Goal: Information Seeking & Learning: Learn about a topic

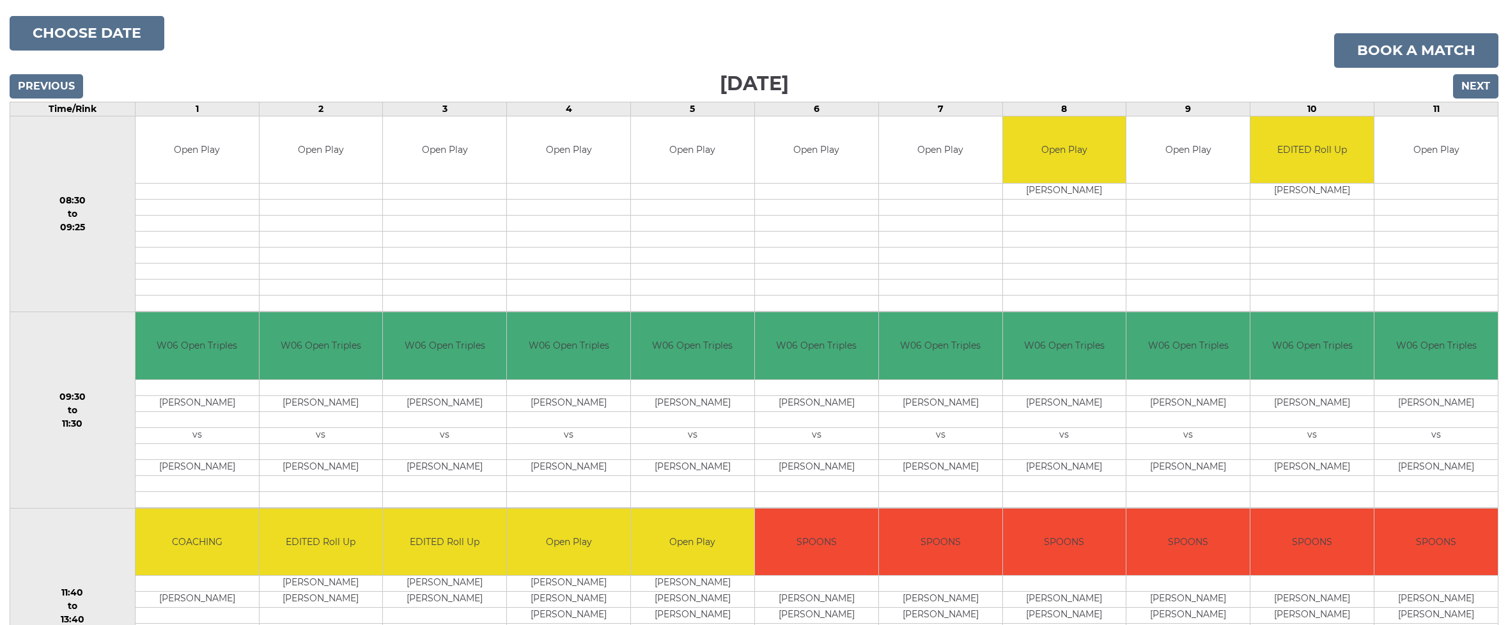
scroll to position [187, 0]
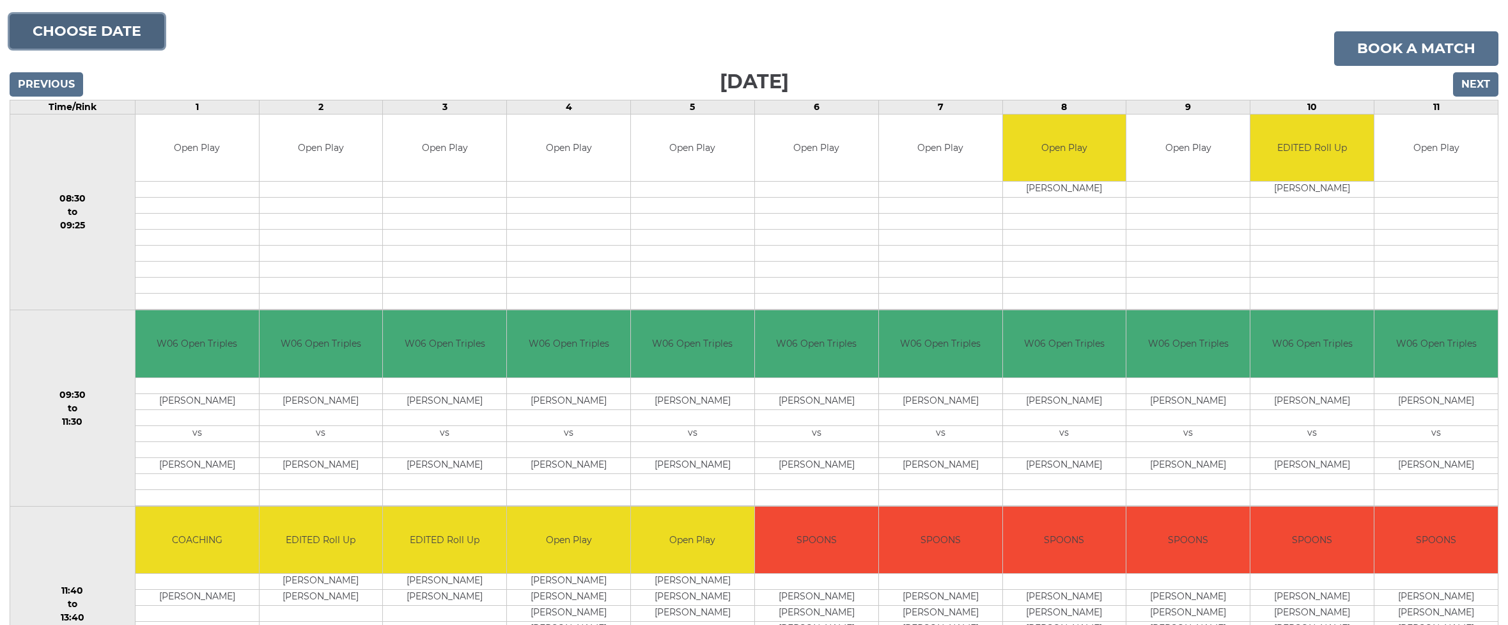
click at [119, 26] on button "Choose date" at bounding box center [87, 31] width 155 height 35
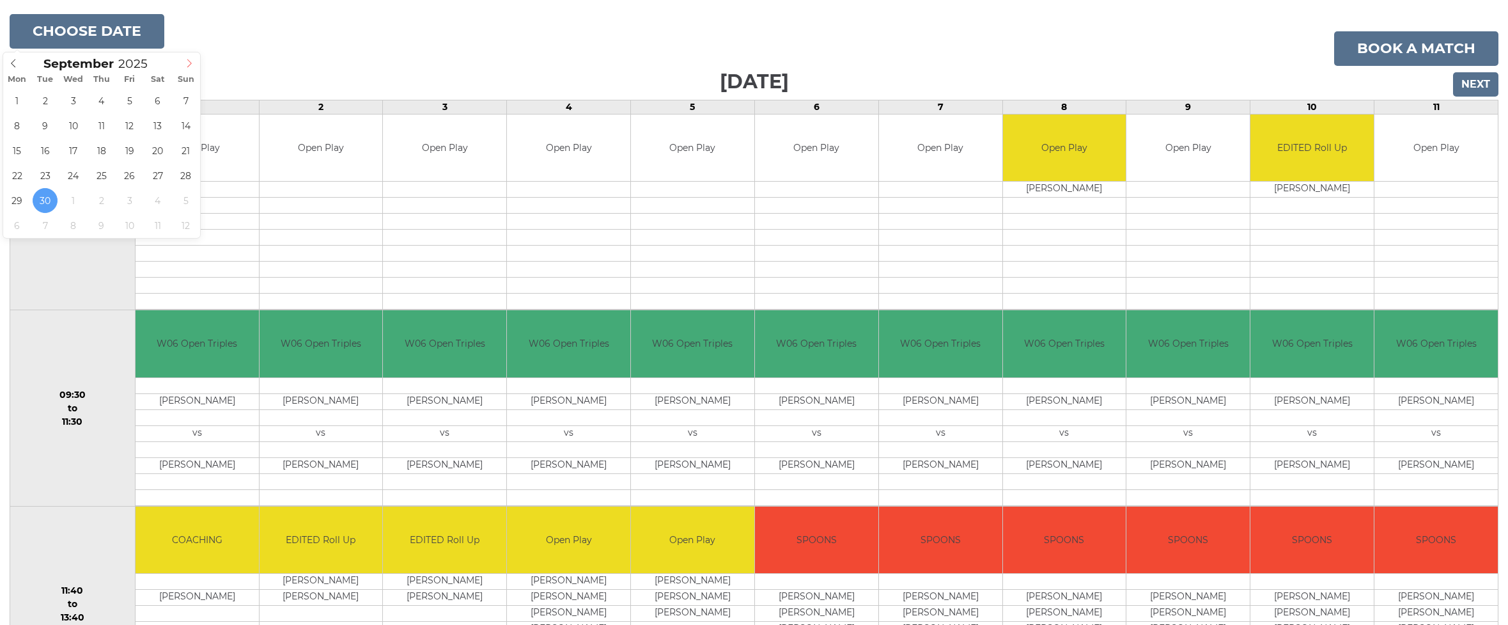
click at [187, 60] on icon at bounding box center [189, 63] width 9 height 9
type input "2025-10-08"
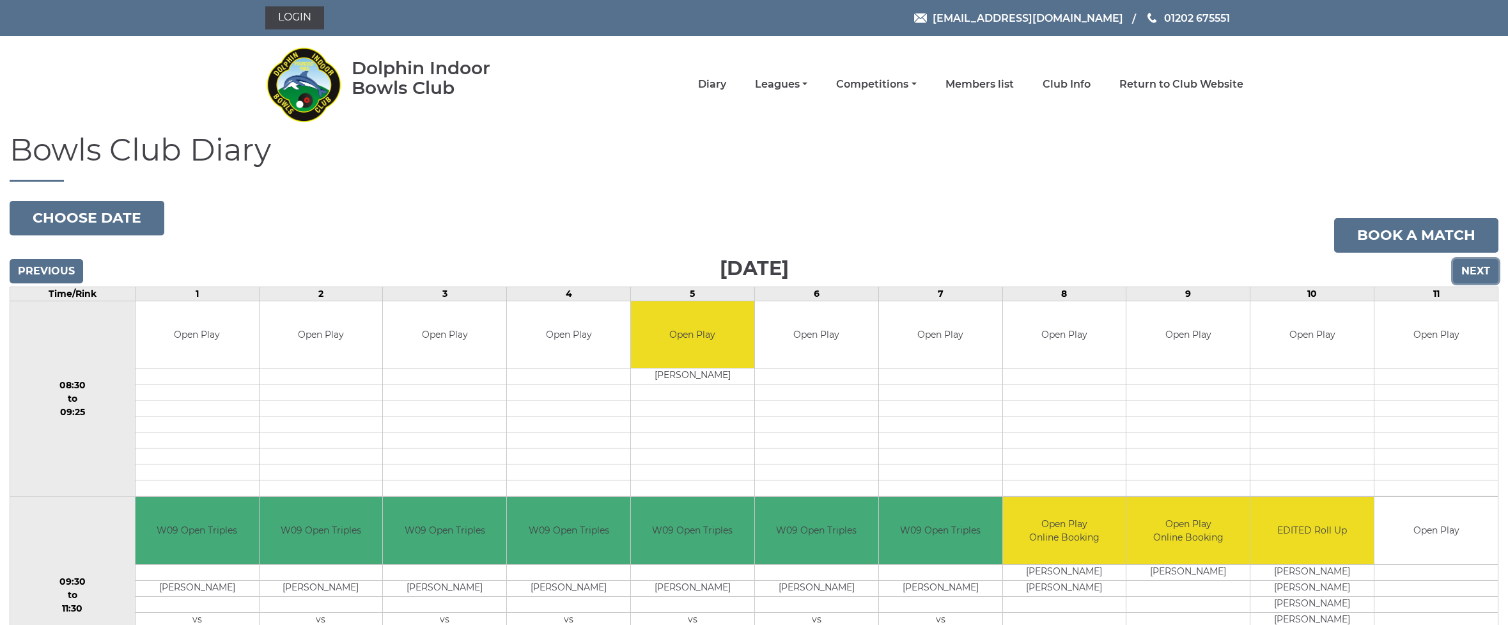
click at [1480, 269] on input "Next" at bounding box center [1475, 271] width 45 height 24
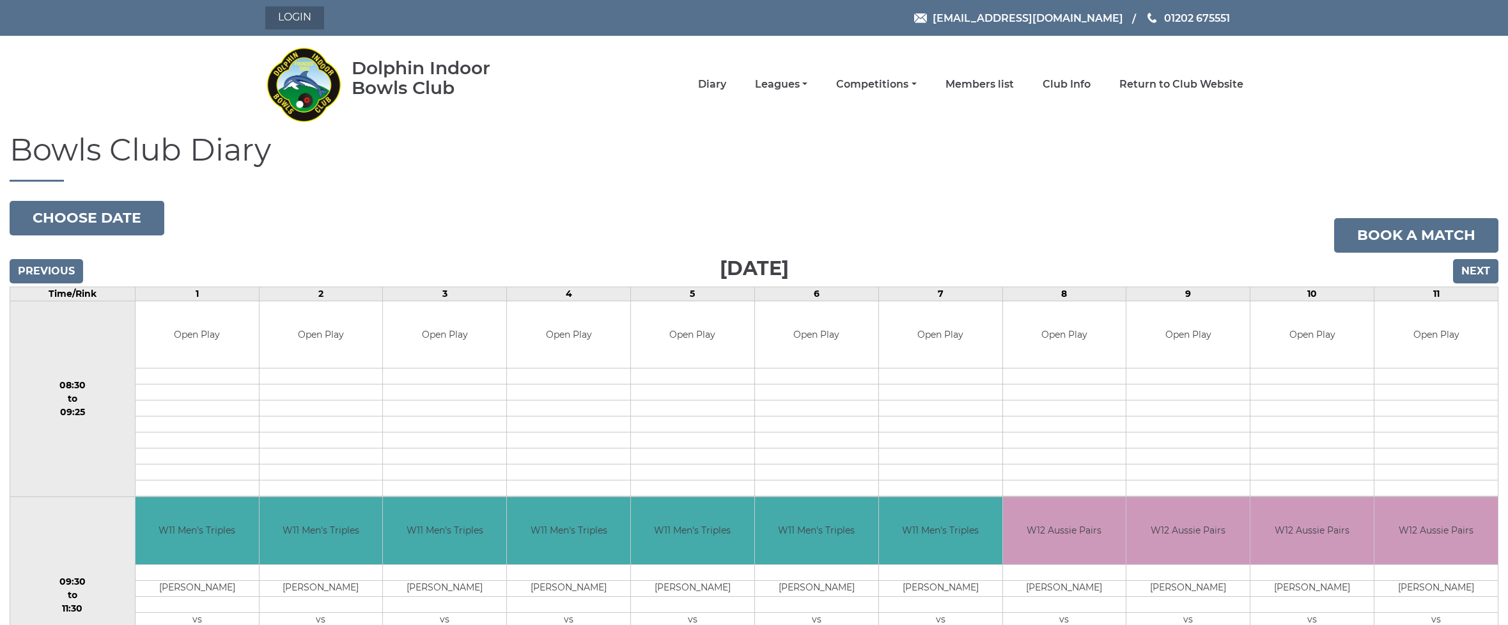
click at [298, 19] on link "Login" at bounding box center [294, 17] width 59 height 23
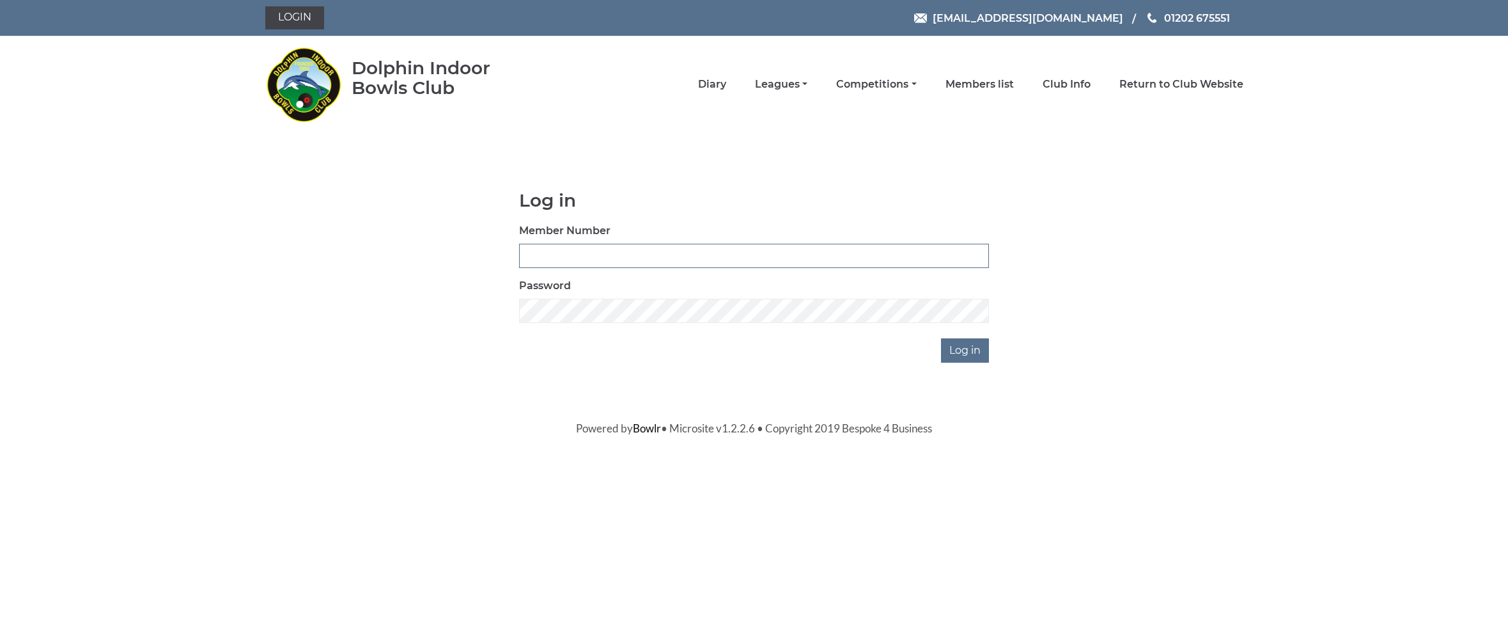
type input "4039"
click at [958, 355] on input "Log in" at bounding box center [965, 350] width 48 height 24
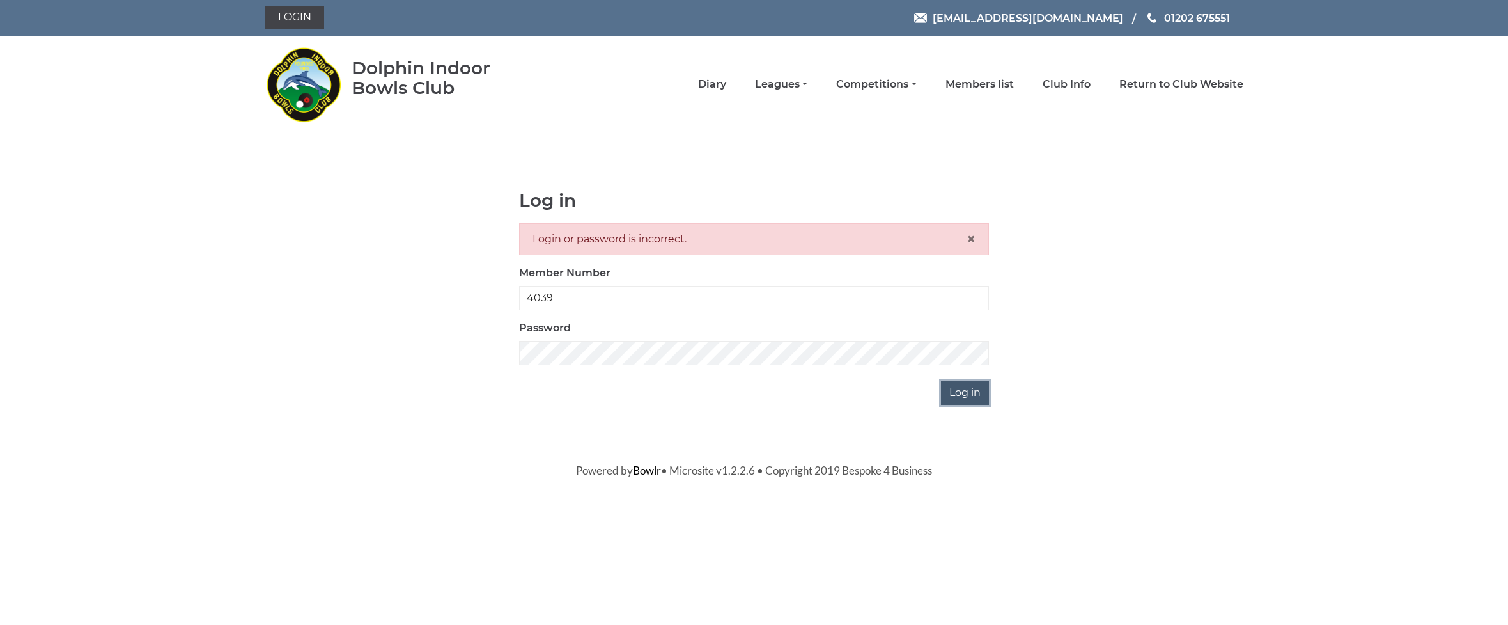
click at [976, 388] on input "Log in" at bounding box center [965, 392] width 48 height 24
click at [407, 352] on div "Log in Login or password is incorrect. × Member Number 4039 Password Log in" at bounding box center [754, 298] width 978 height 214
click at [574, 298] on input "4039" at bounding box center [754, 298] width 470 height 24
click at [954, 393] on input "Log in" at bounding box center [965, 392] width 48 height 24
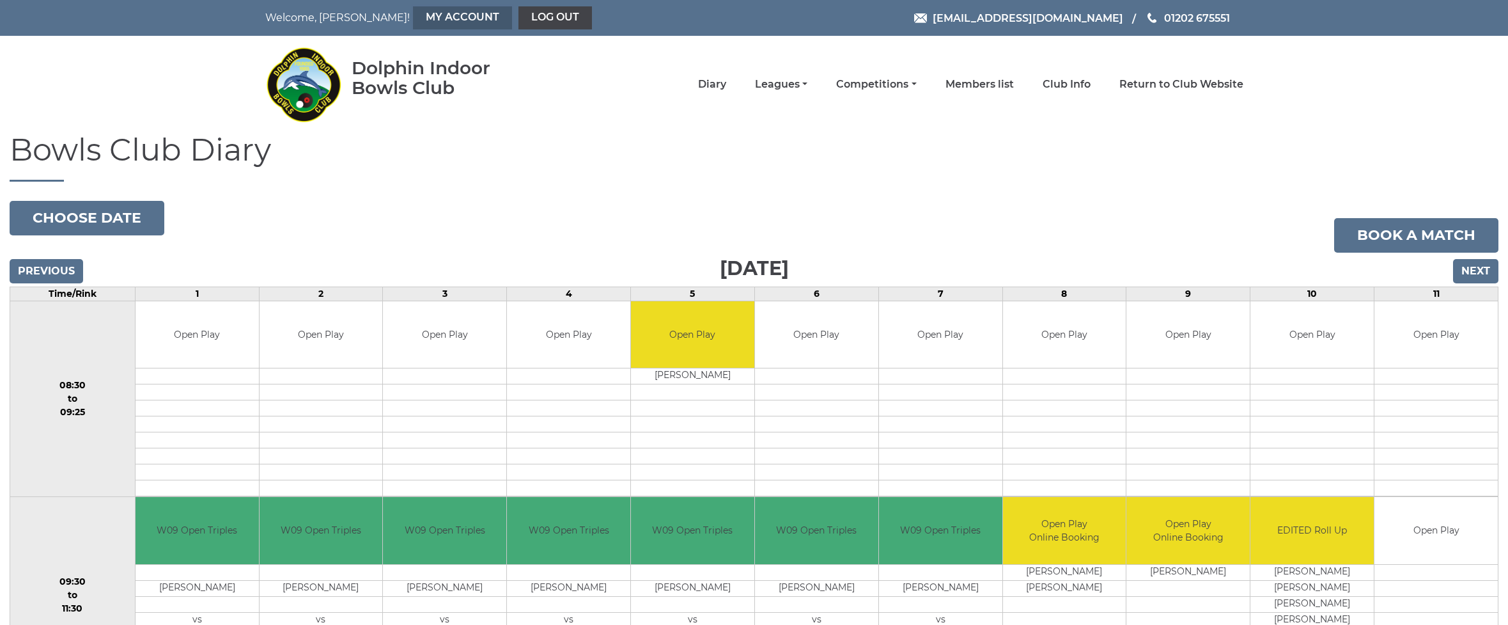
click at [413, 18] on link "My Account" at bounding box center [462, 17] width 99 height 23
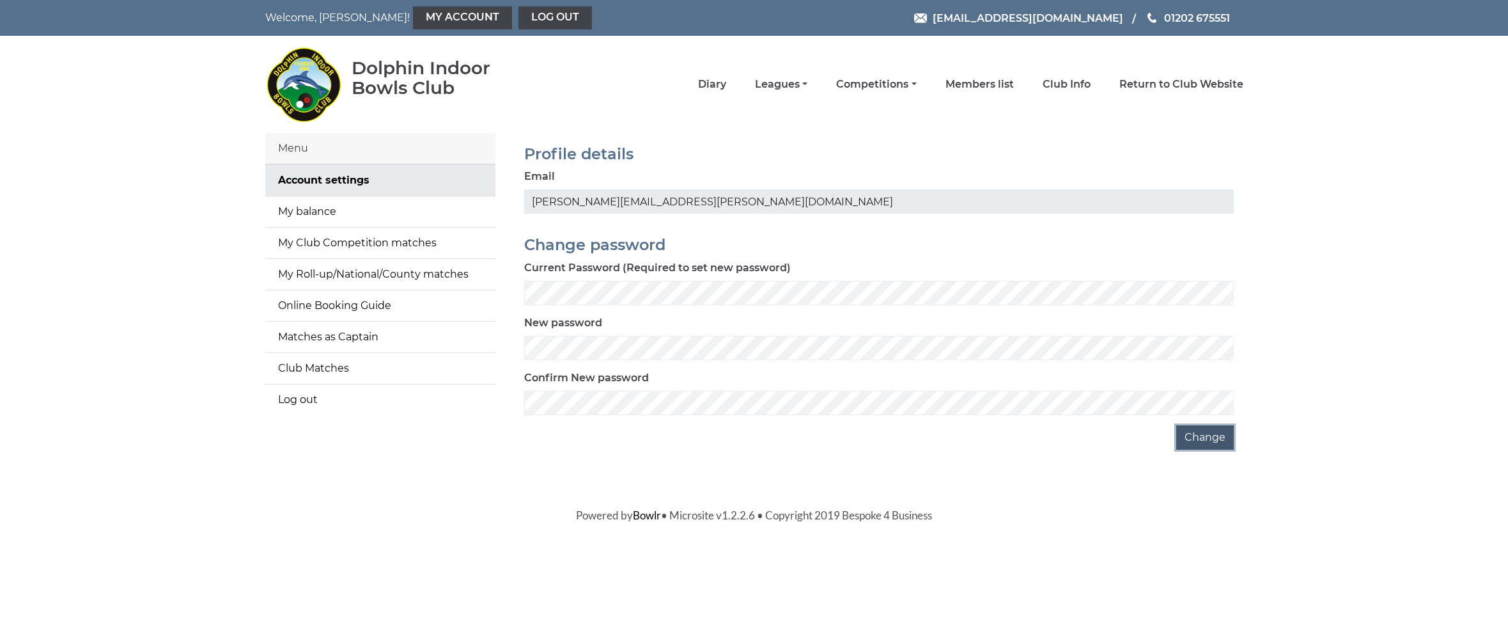
click at [1212, 441] on button "Change" at bounding box center [1206, 437] width 58 height 24
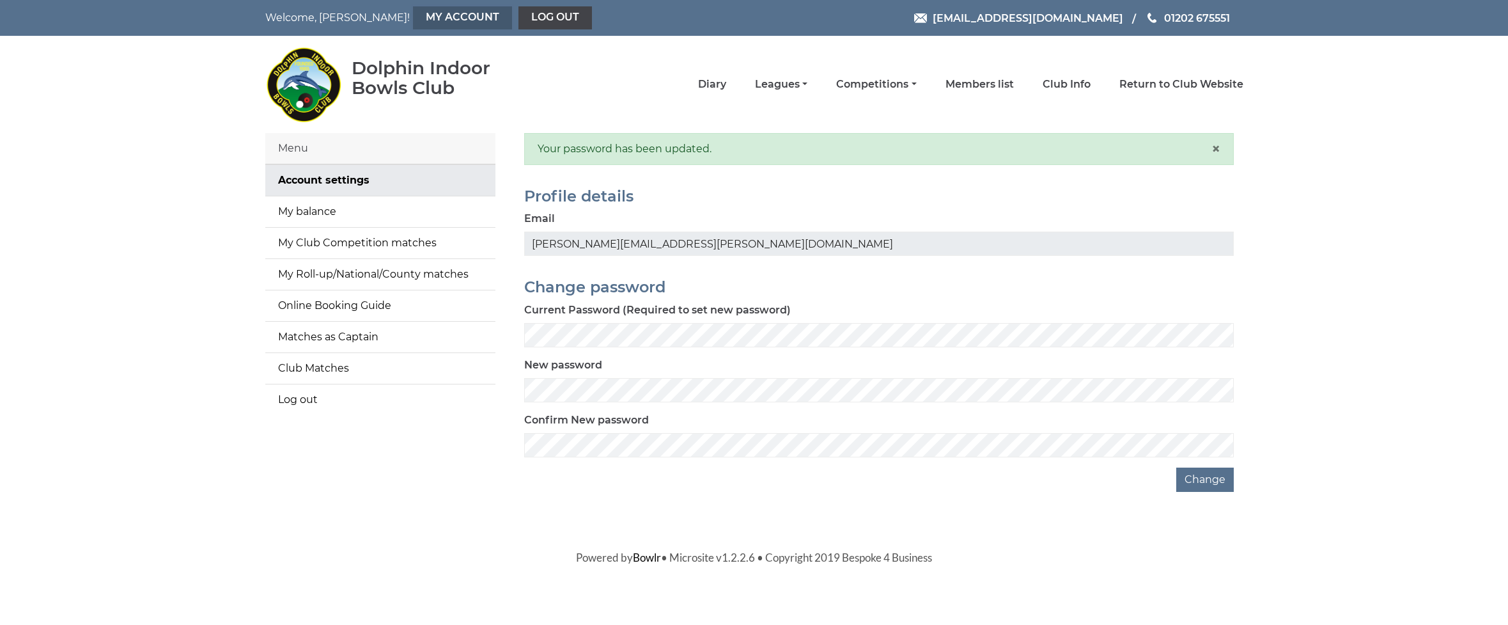
click at [413, 15] on link "My Account" at bounding box center [462, 17] width 99 height 23
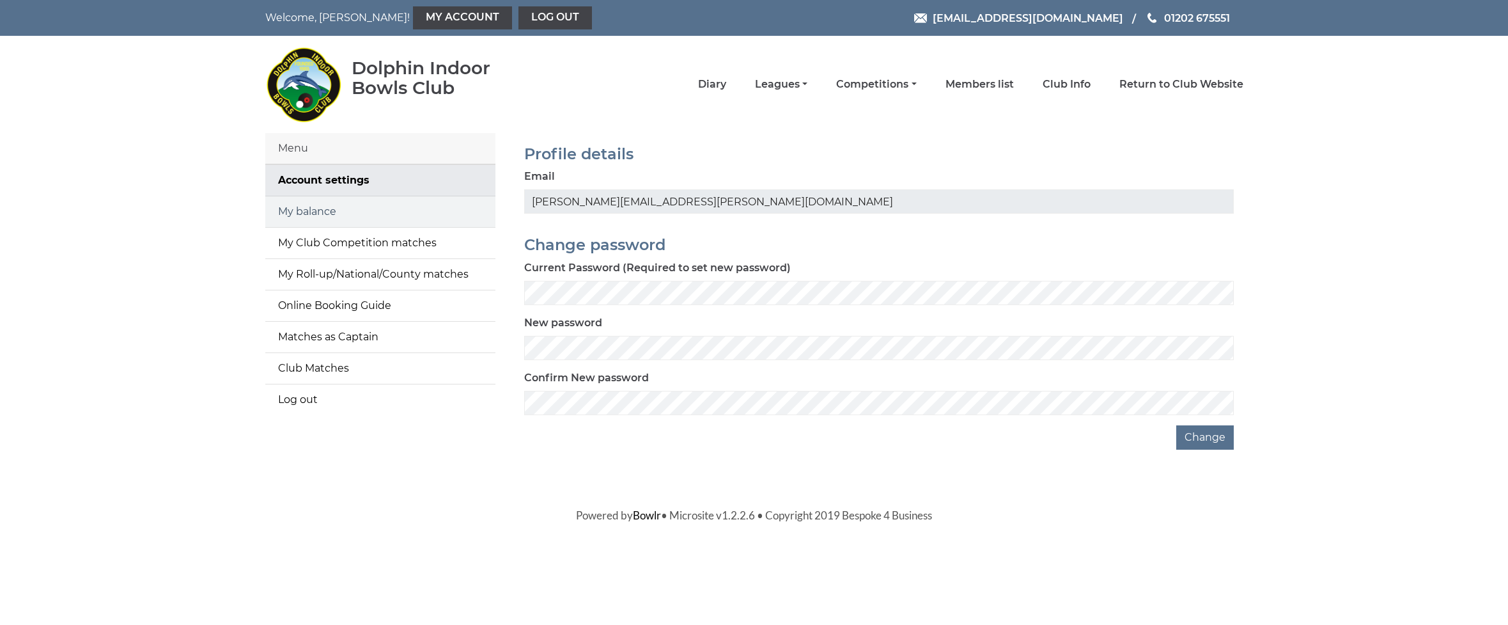
click at [298, 207] on link "My balance" at bounding box center [380, 211] width 230 height 31
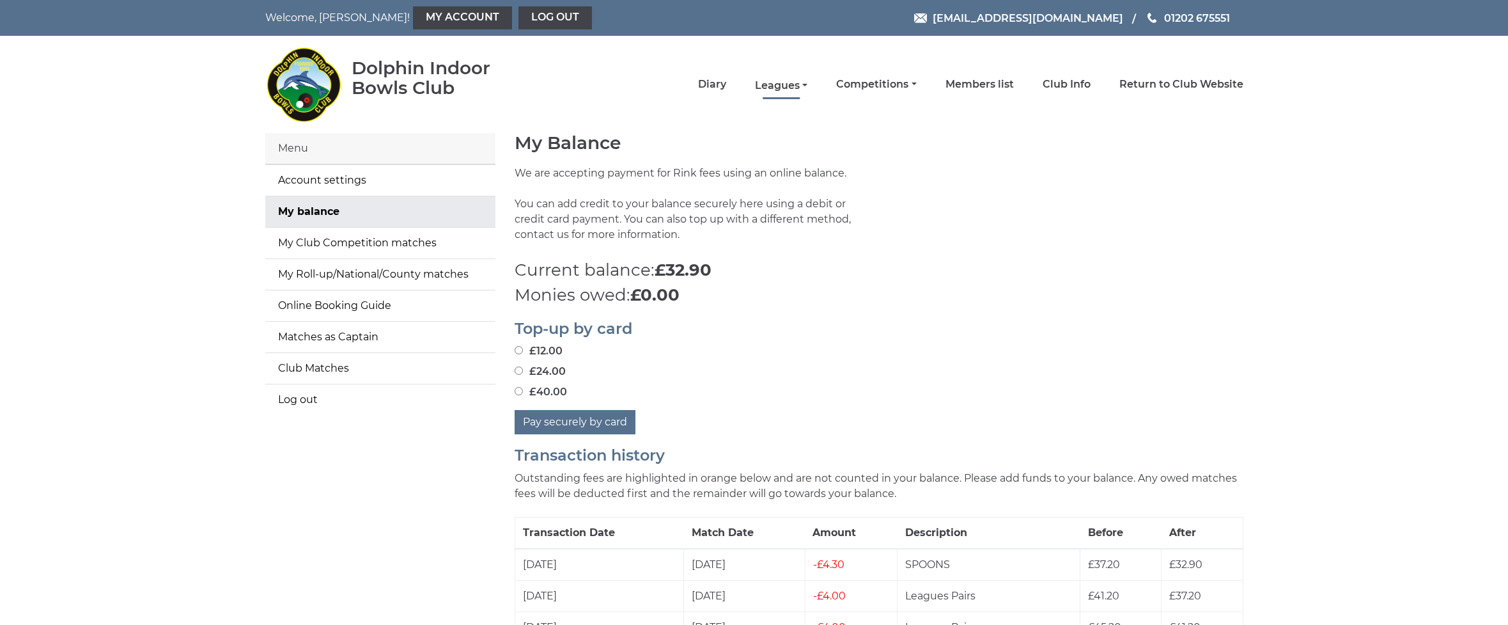
click at [808, 83] on link "Leagues" at bounding box center [781, 86] width 52 height 14
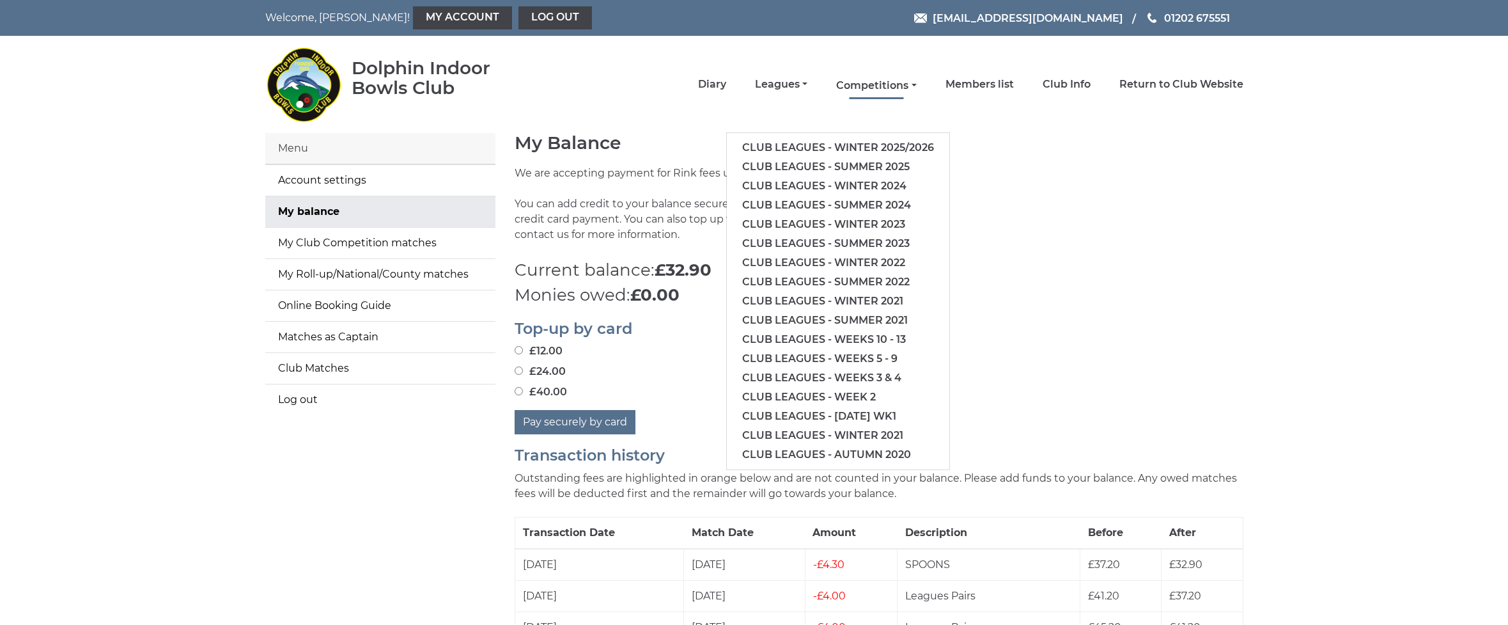
click at [916, 82] on link "Competitions" at bounding box center [876, 86] width 80 height 14
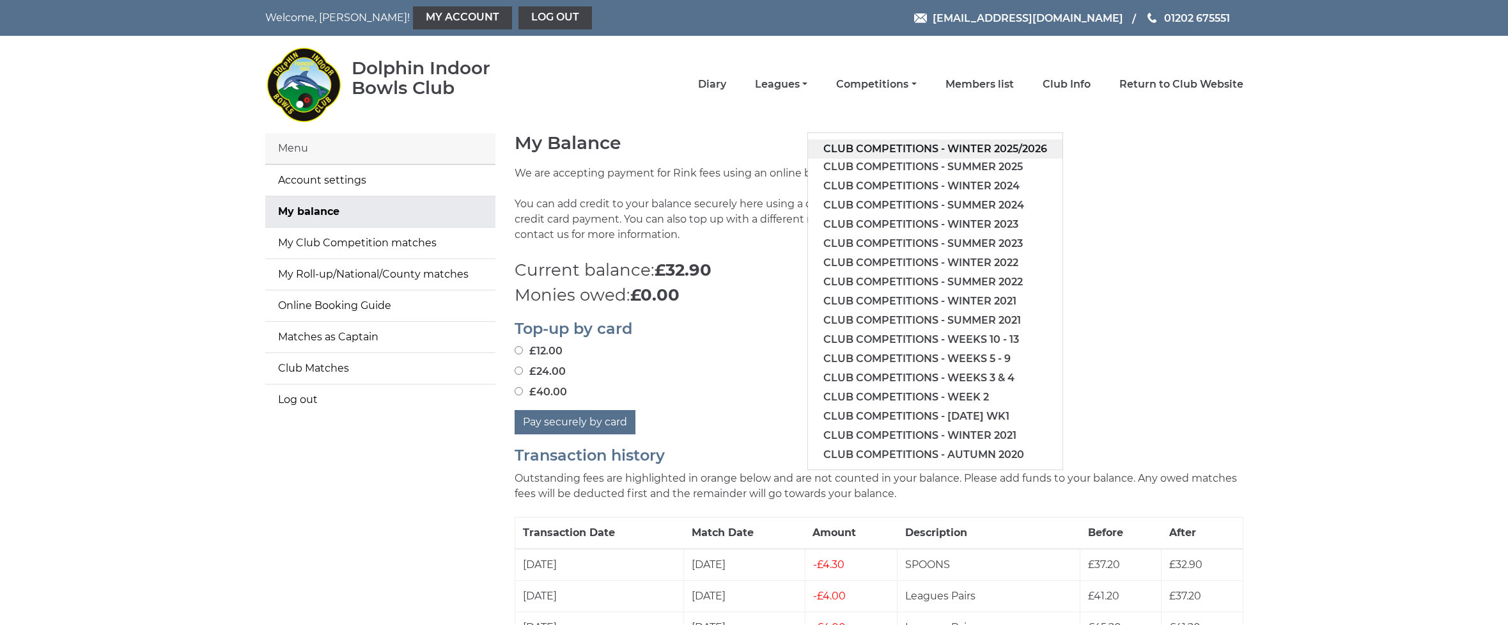
click at [948, 145] on link "Club competitions - Winter 2025/2026" at bounding box center [935, 148] width 254 height 19
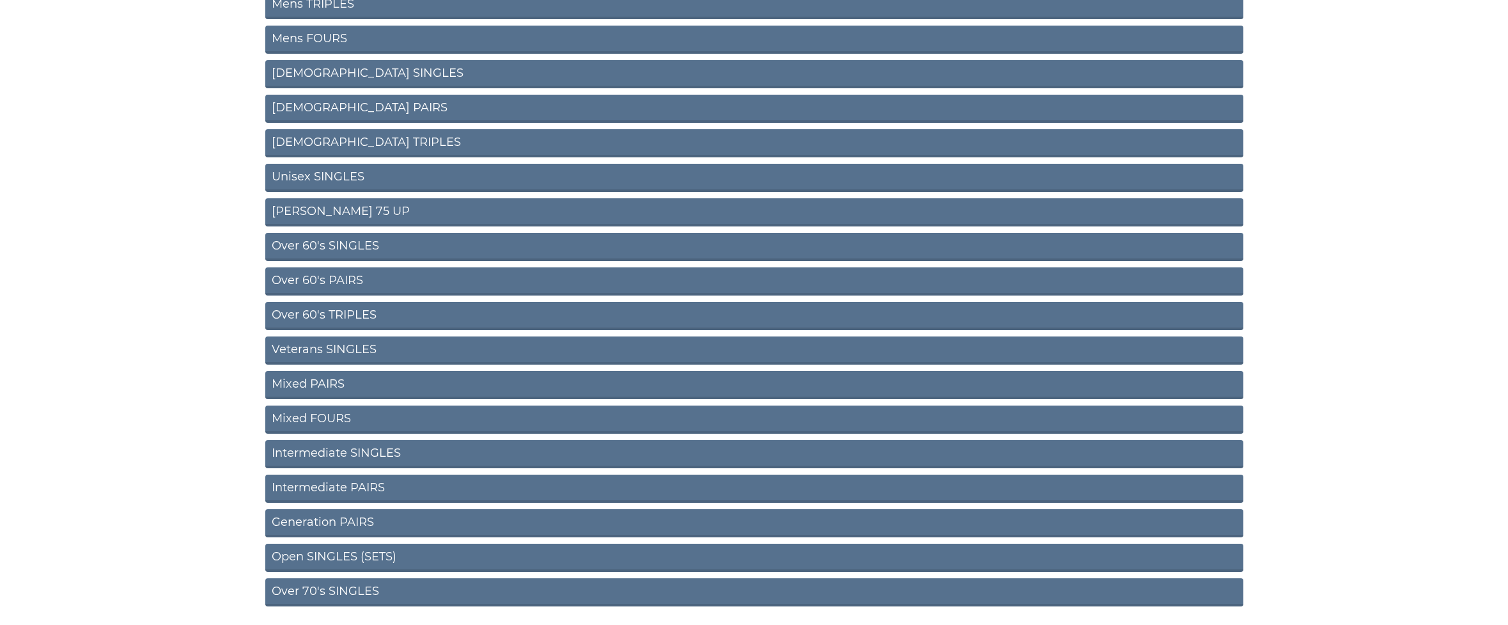
scroll to position [337, 0]
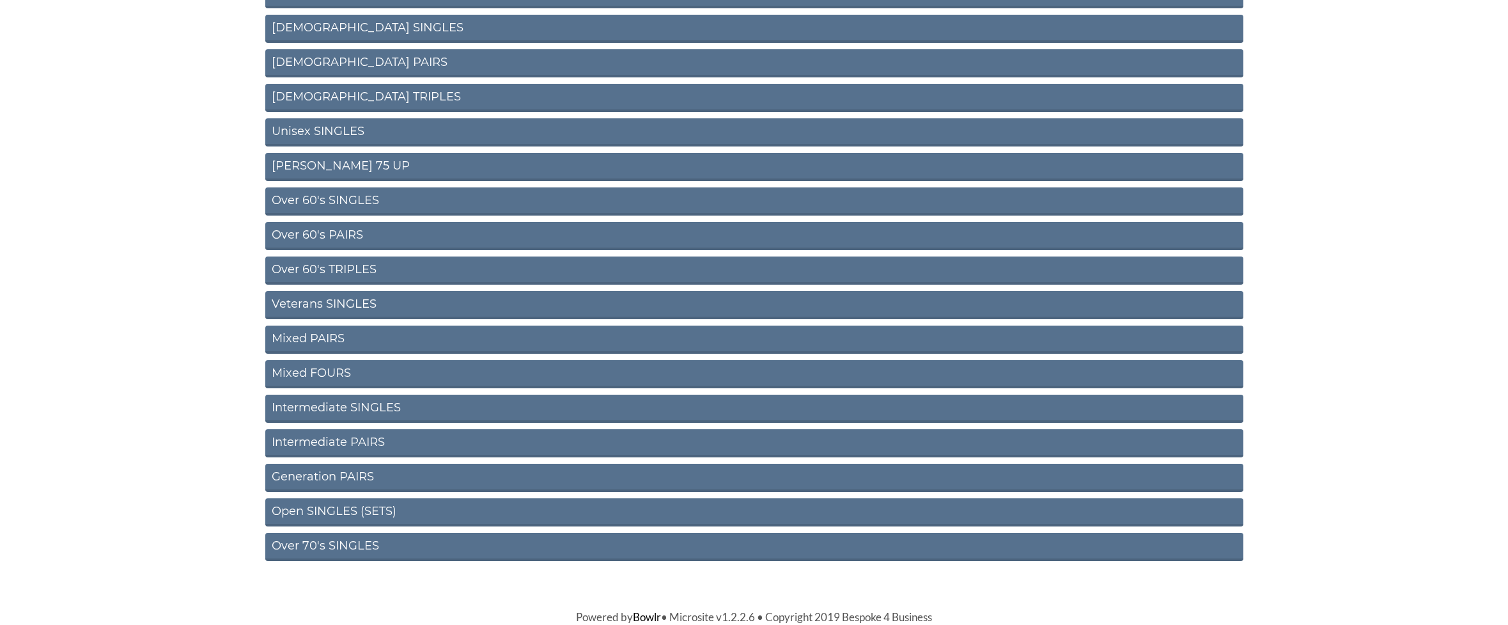
click at [302, 233] on link "Over 60's PAIRS" at bounding box center [754, 236] width 978 height 28
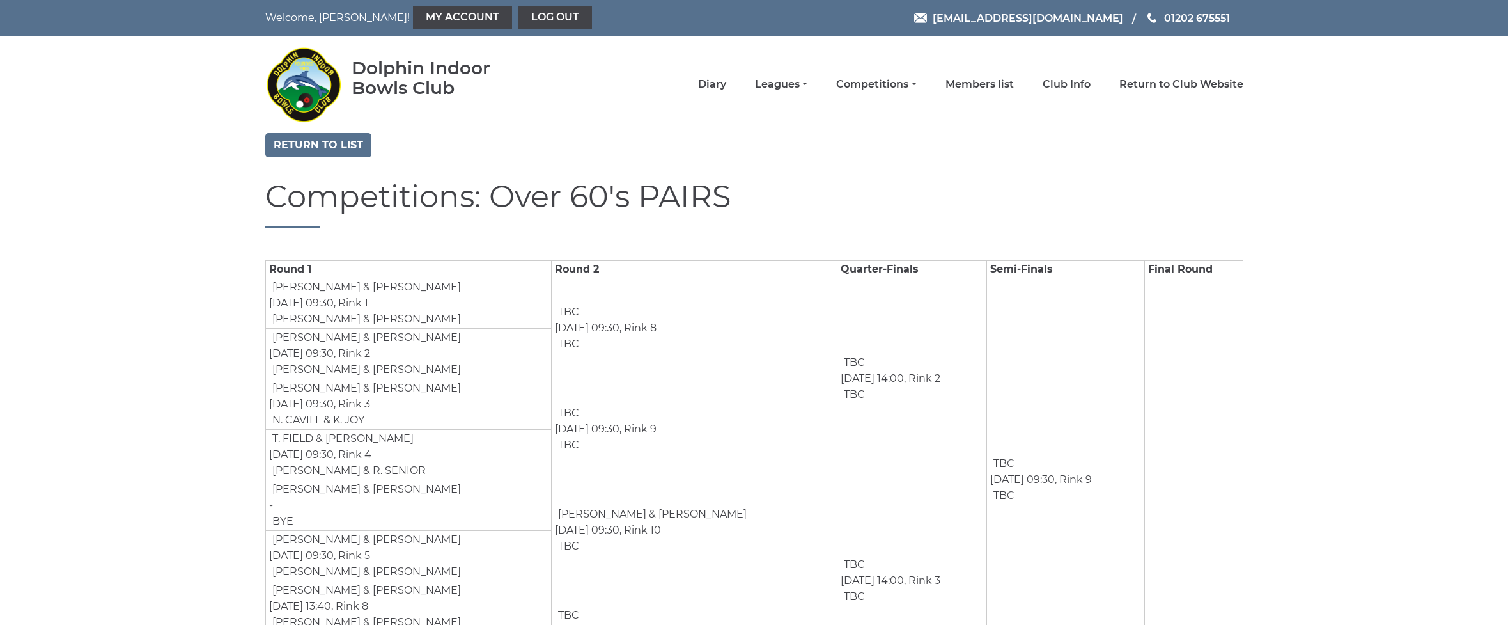
scroll to position [1, 0]
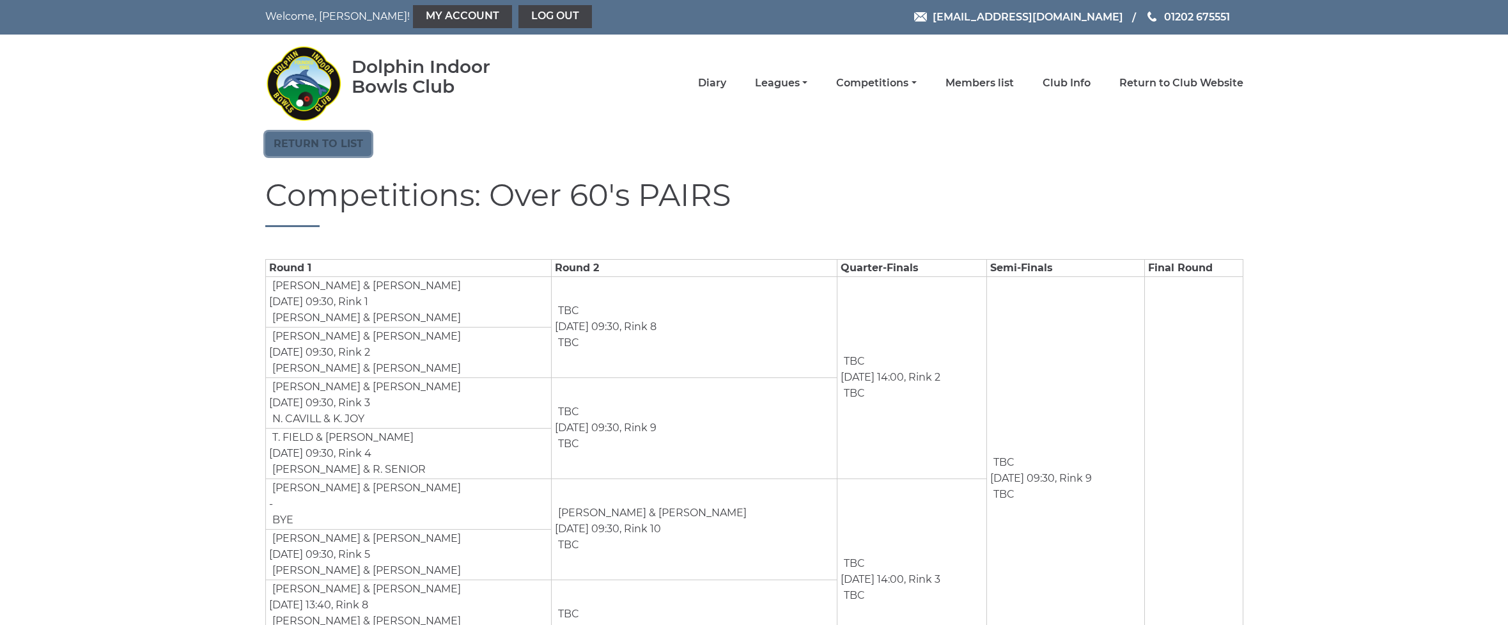
click at [331, 146] on link "Return to list" at bounding box center [318, 144] width 106 height 24
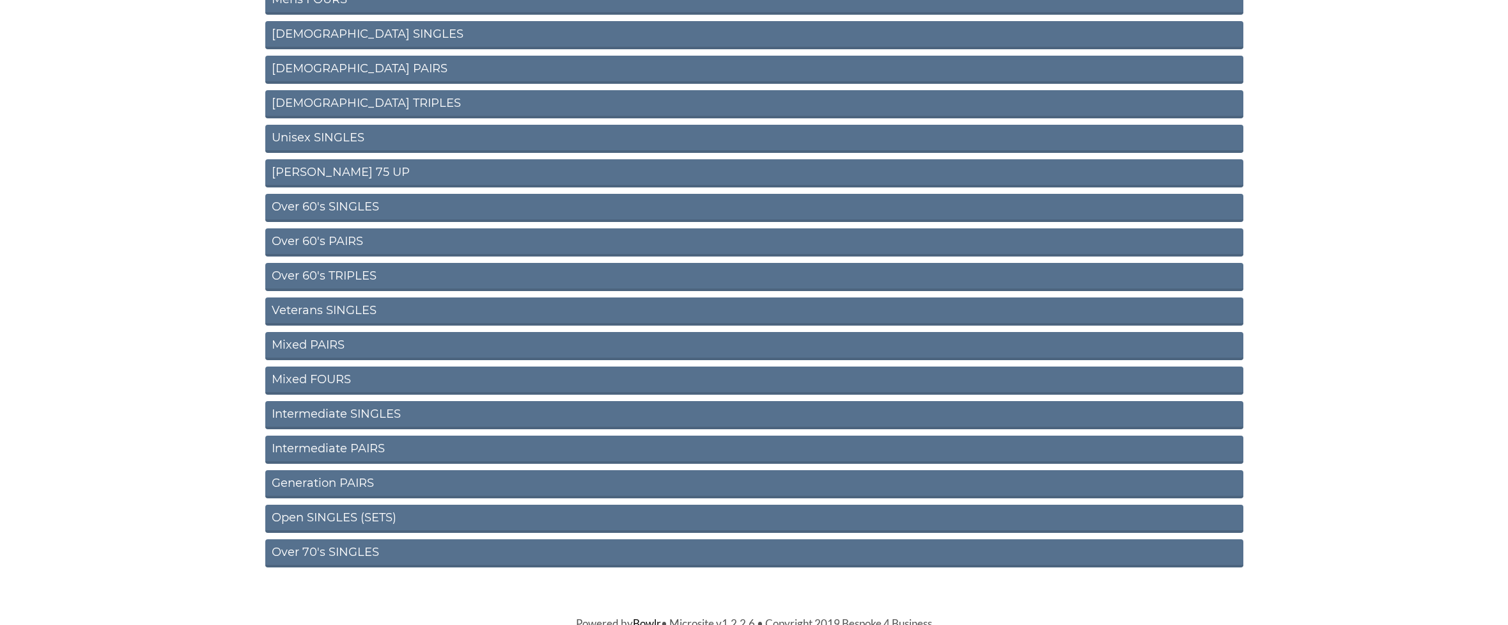
scroll to position [337, 0]
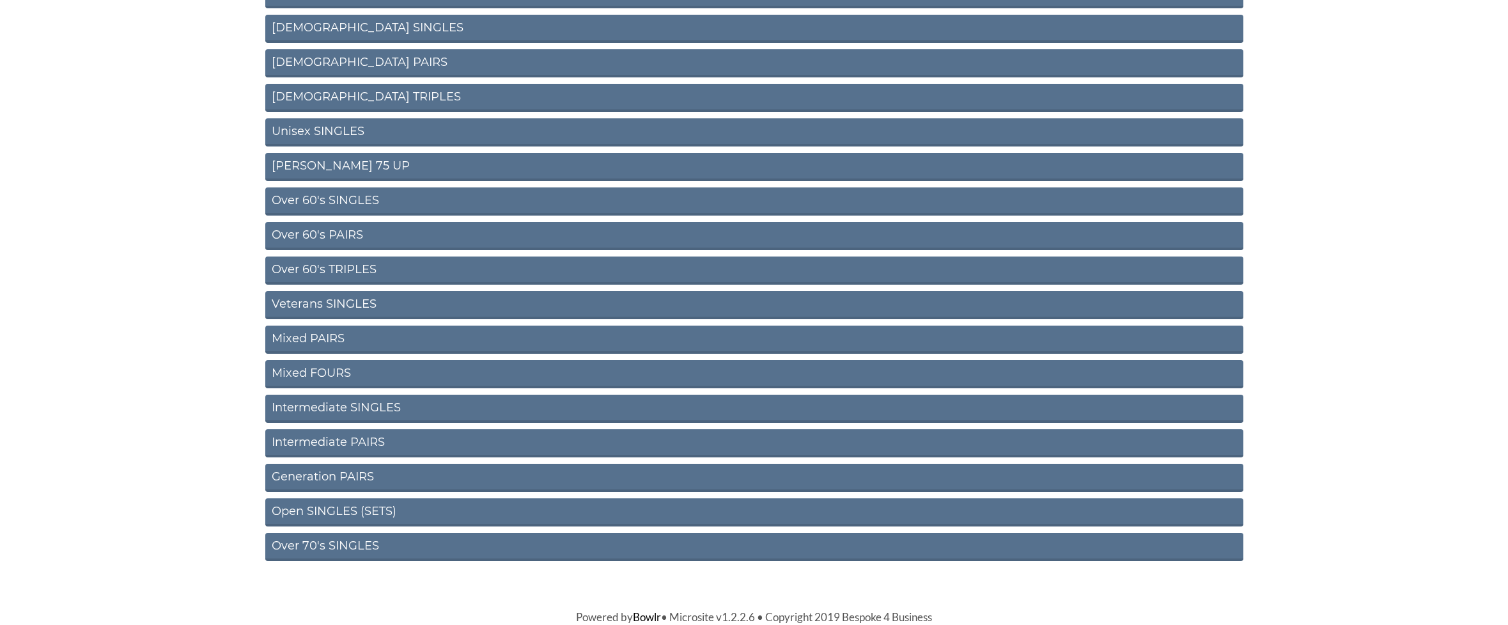
click at [311, 444] on link "Intermediate PAIRS" at bounding box center [754, 443] width 978 height 28
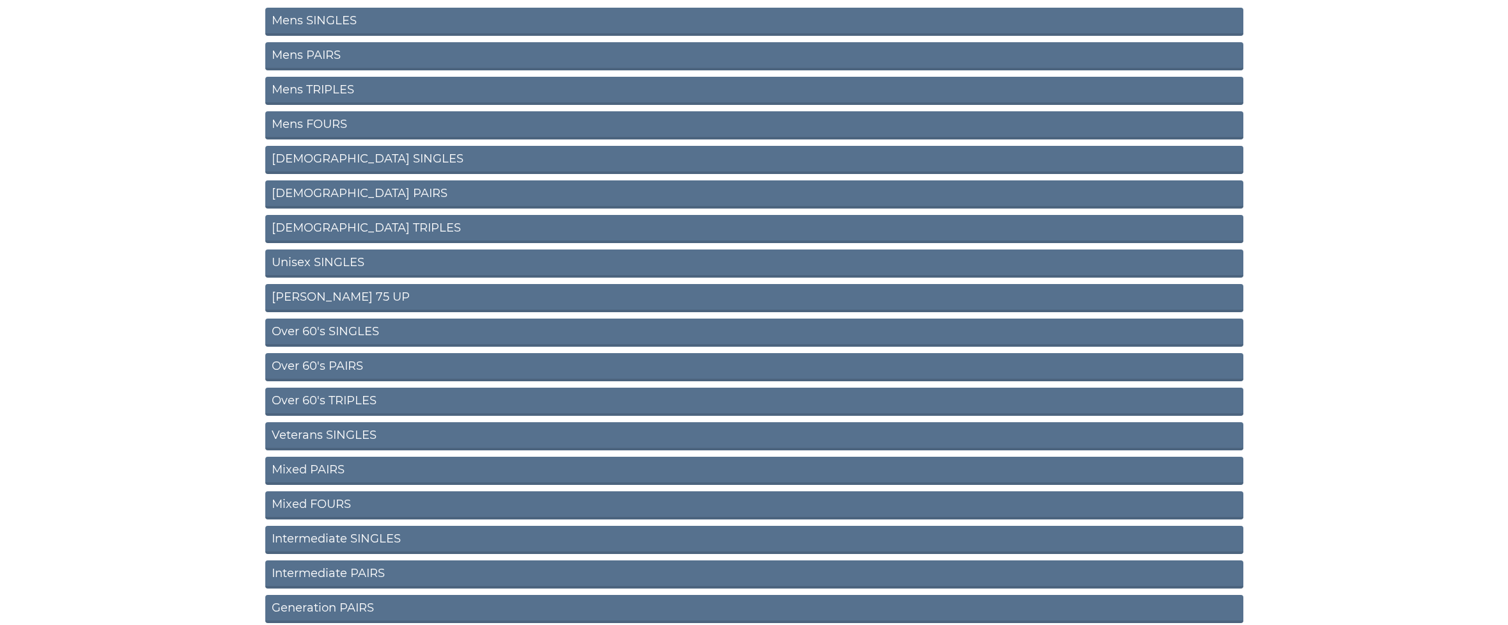
scroll to position [207, 0]
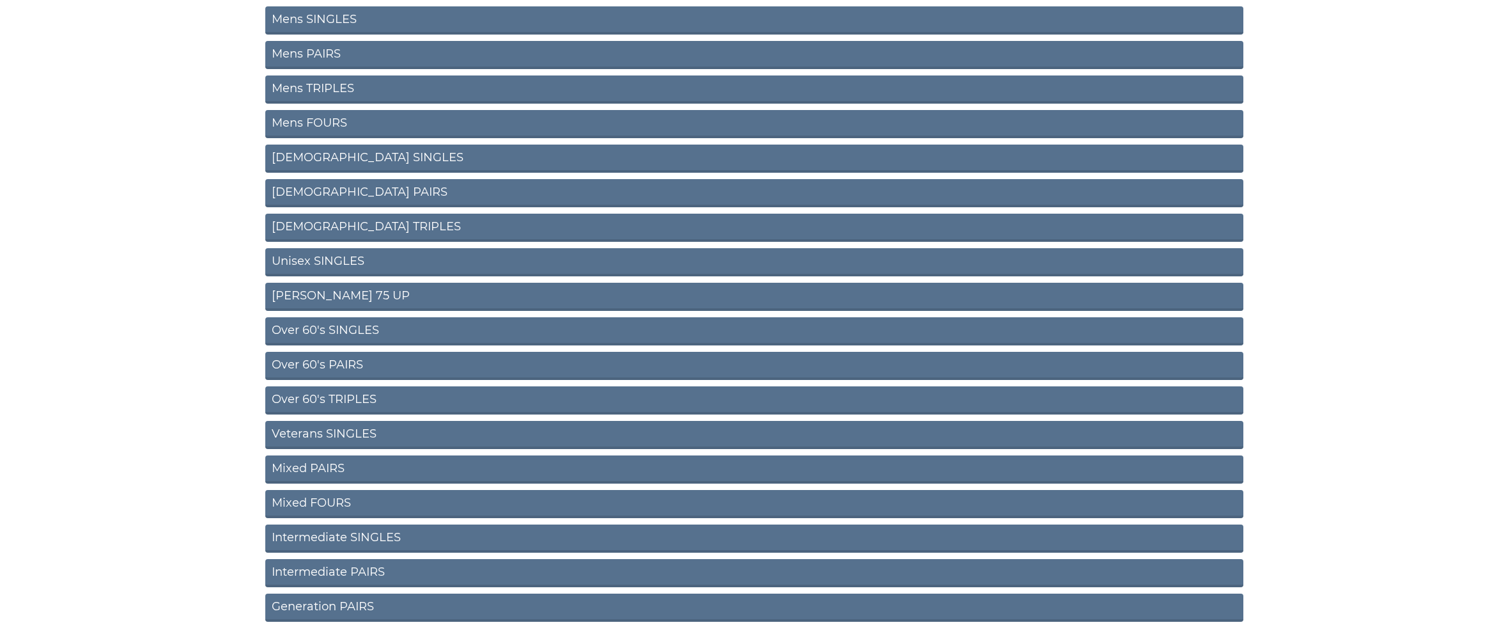
click at [315, 466] on link "Mixed PAIRS" at bounding box center [754, 469] width 978 height 28
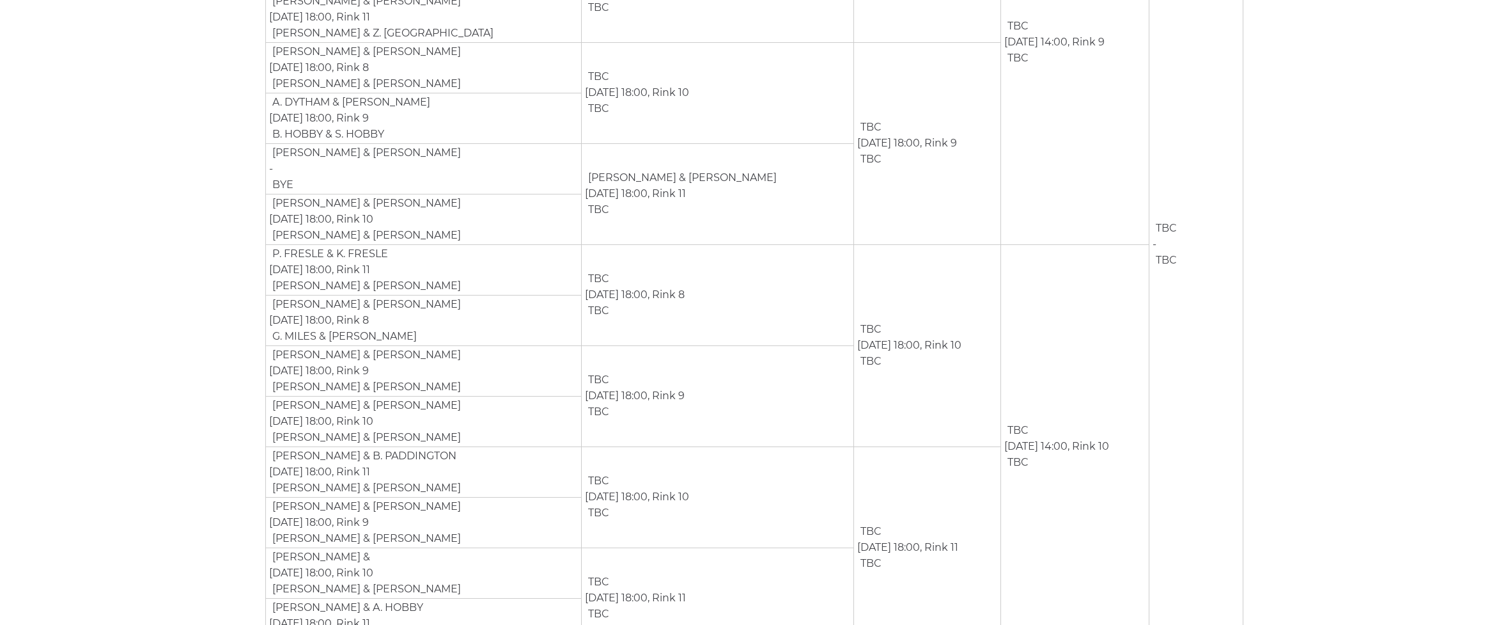
scroll to position [497, 0]
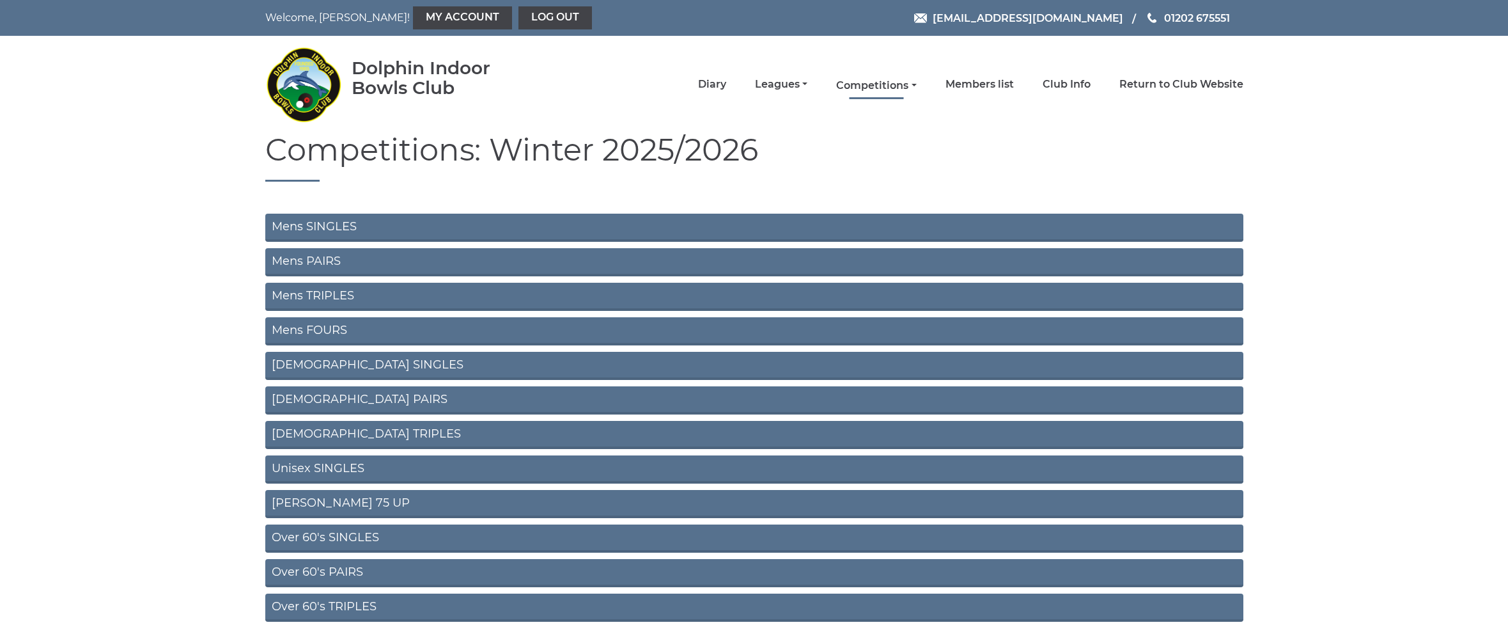
click at [916, 84] on link "Competitions" at bounding box center [876, 86] width 80 height 14
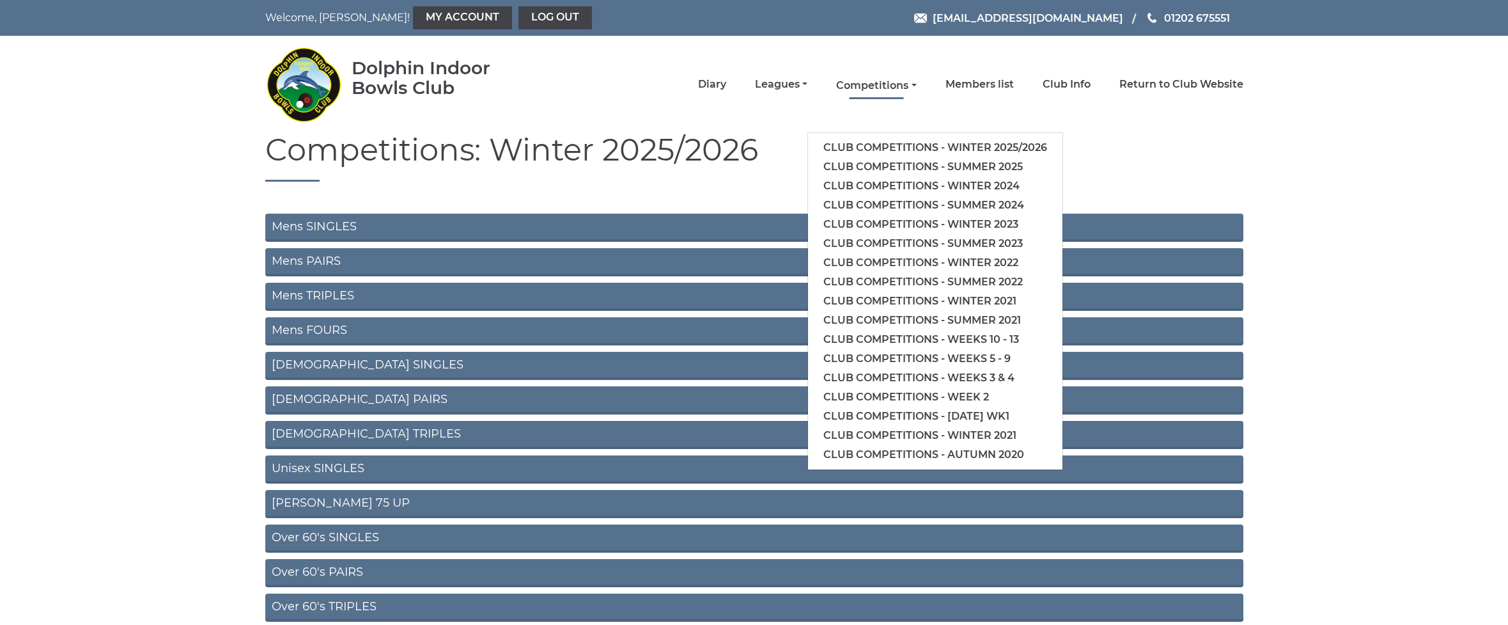
scroll to position [3, 0]
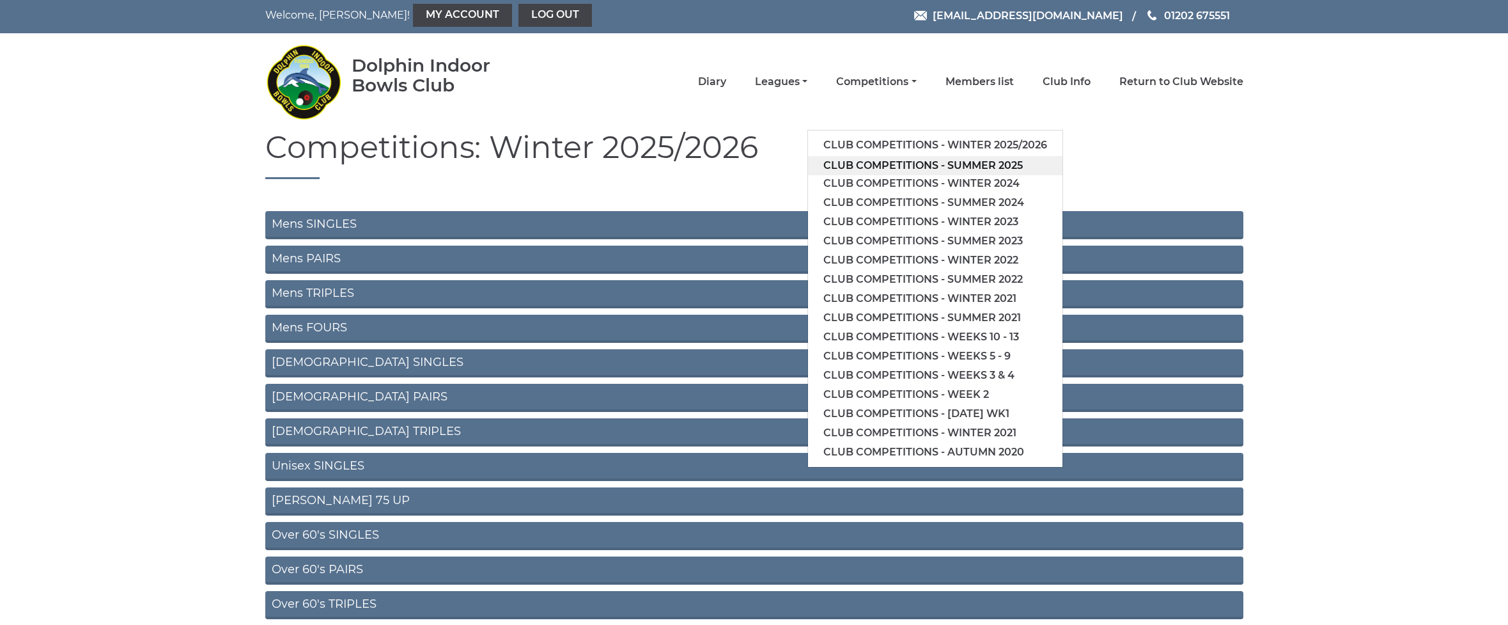
click at [929, 164] on link "Club competitions - Summer 2025" at bounding box center [935, 165] width 254 height 19
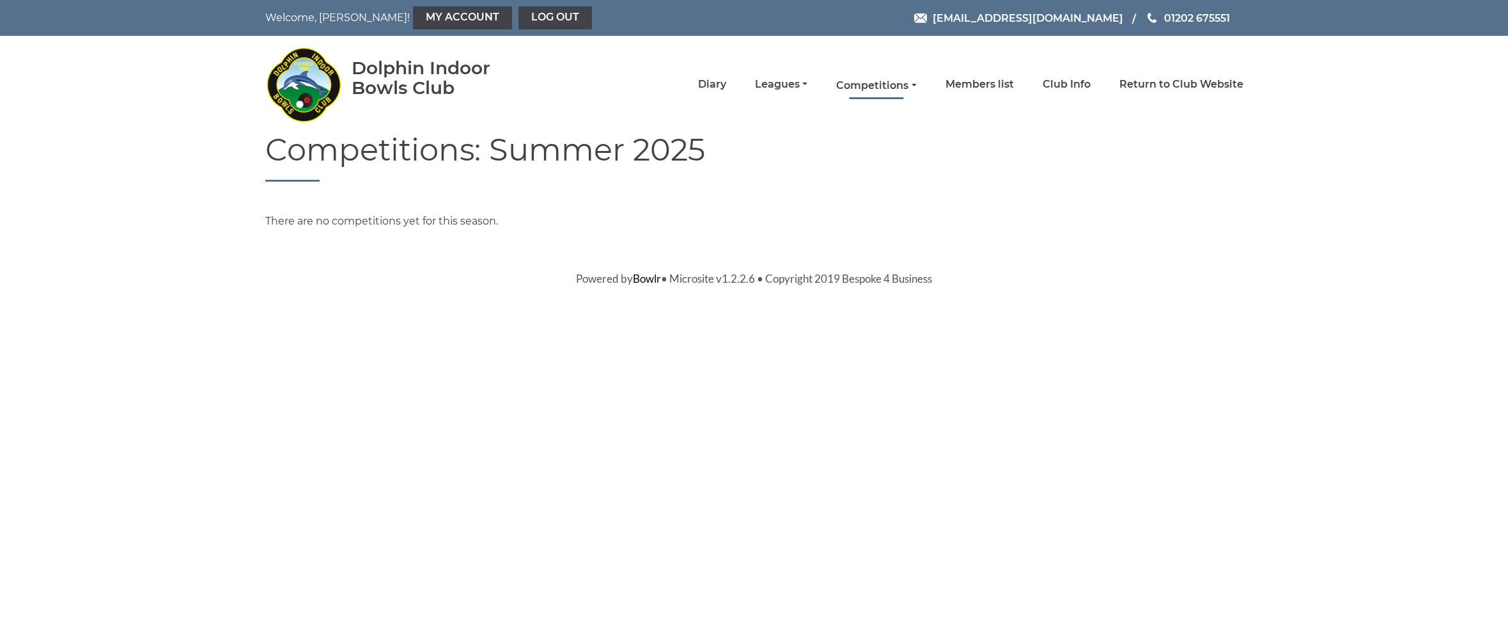
click at [916, 84] on link "Competitions" at bounding box center [876, 86] width 80 height 14
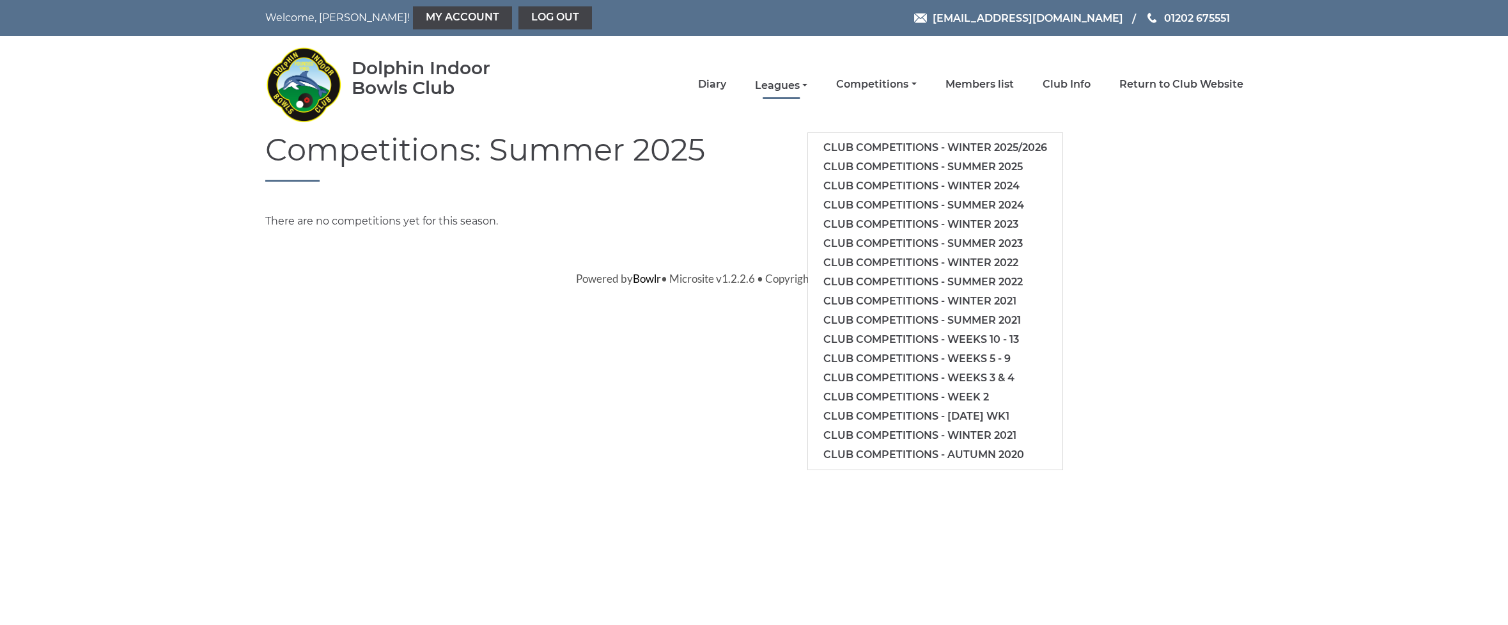
click at [808, 85] on link "Leagues" at bounding box center [781, 86] width 52 height 14
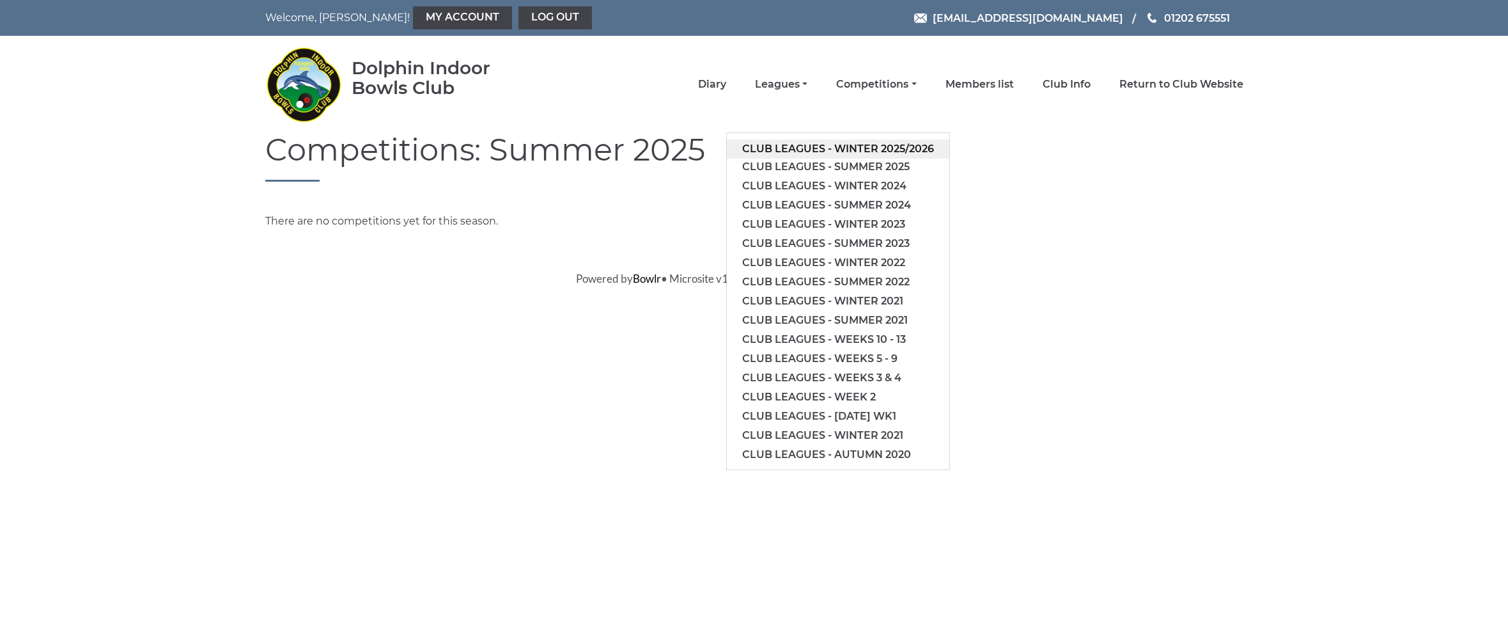
click at [842, 148] on link "Club leagues - Winter 2025/2026" at bounding box center [838, 148] width 223 height 19
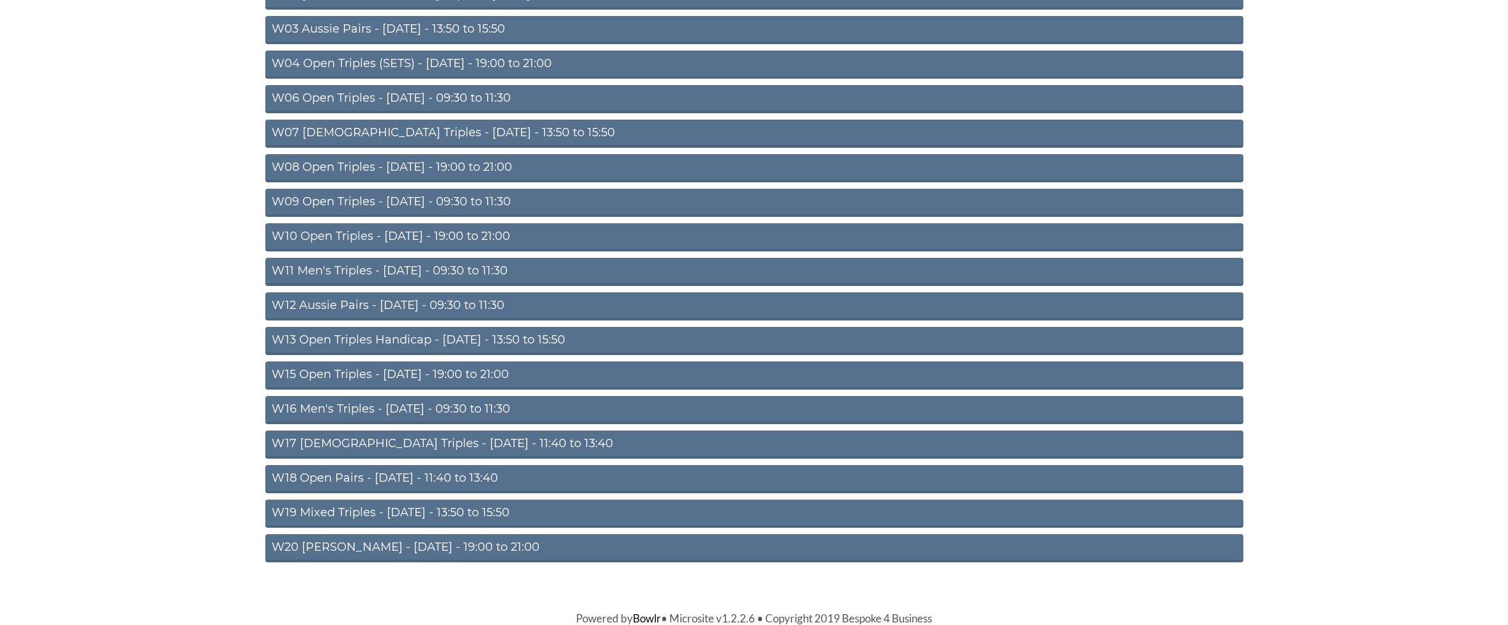
scroll to position [268, 0]
click at [325, 300] on link "W12 Aussie Pairs - [DATE] - 09:30 to 11:30" at bounding box center [754, 305] width 978 height 28
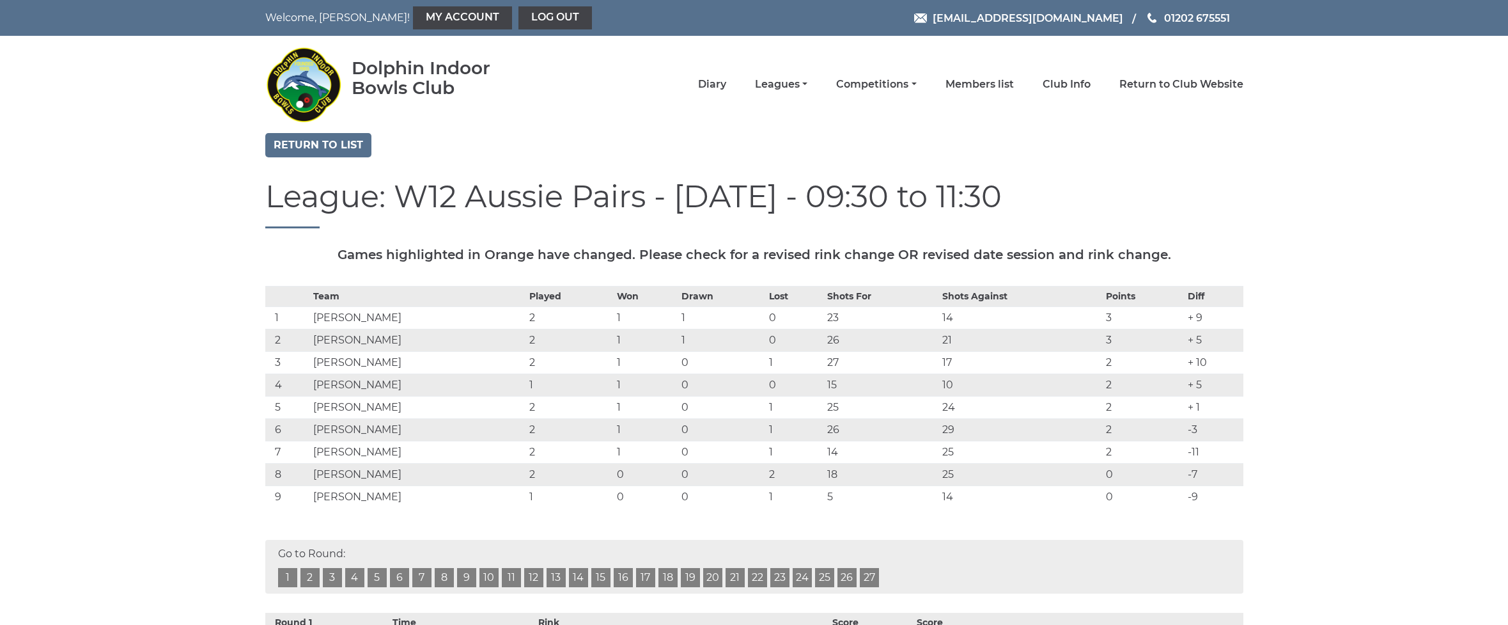
drag, startPoint x: 1187, startPoint y: 454, endPoint x: 1222, endPoint y: 450, distance: 34.7
click at [1219, 453] on td "-11" at bounding box center [1214, 452] width 58 height 22
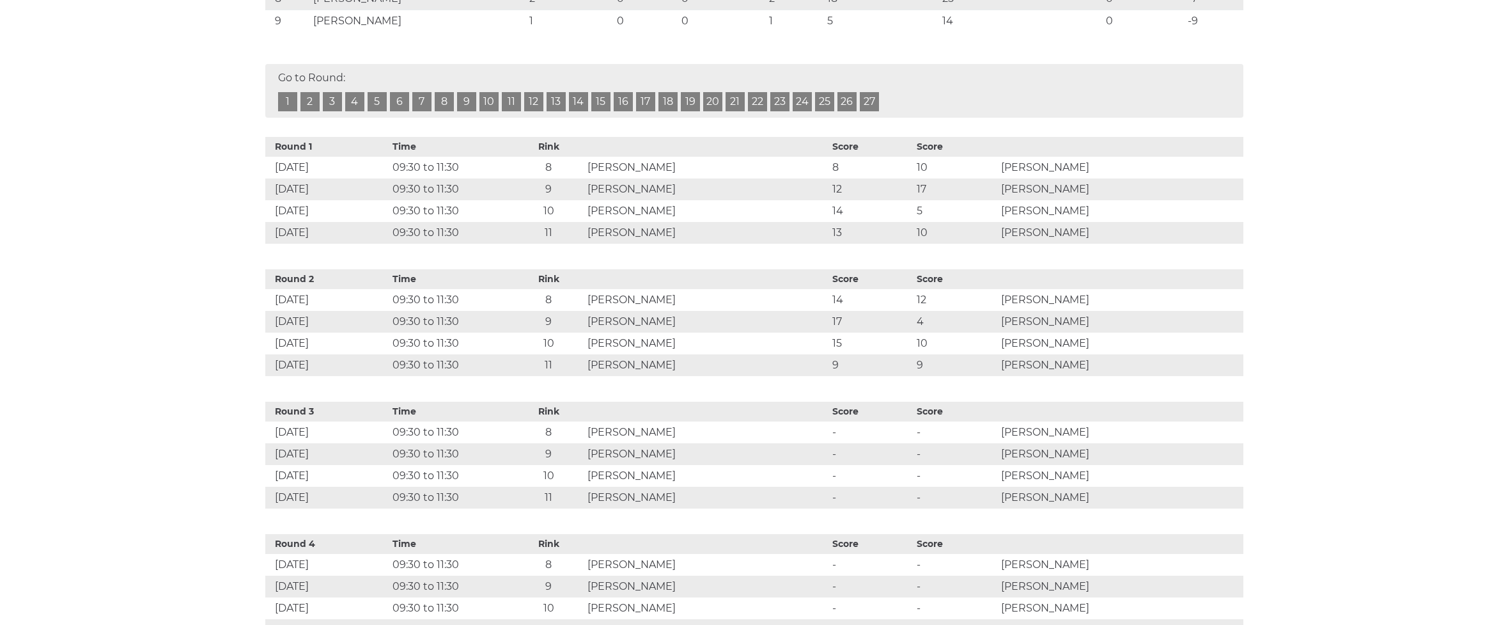
scroll to position [479, 0]
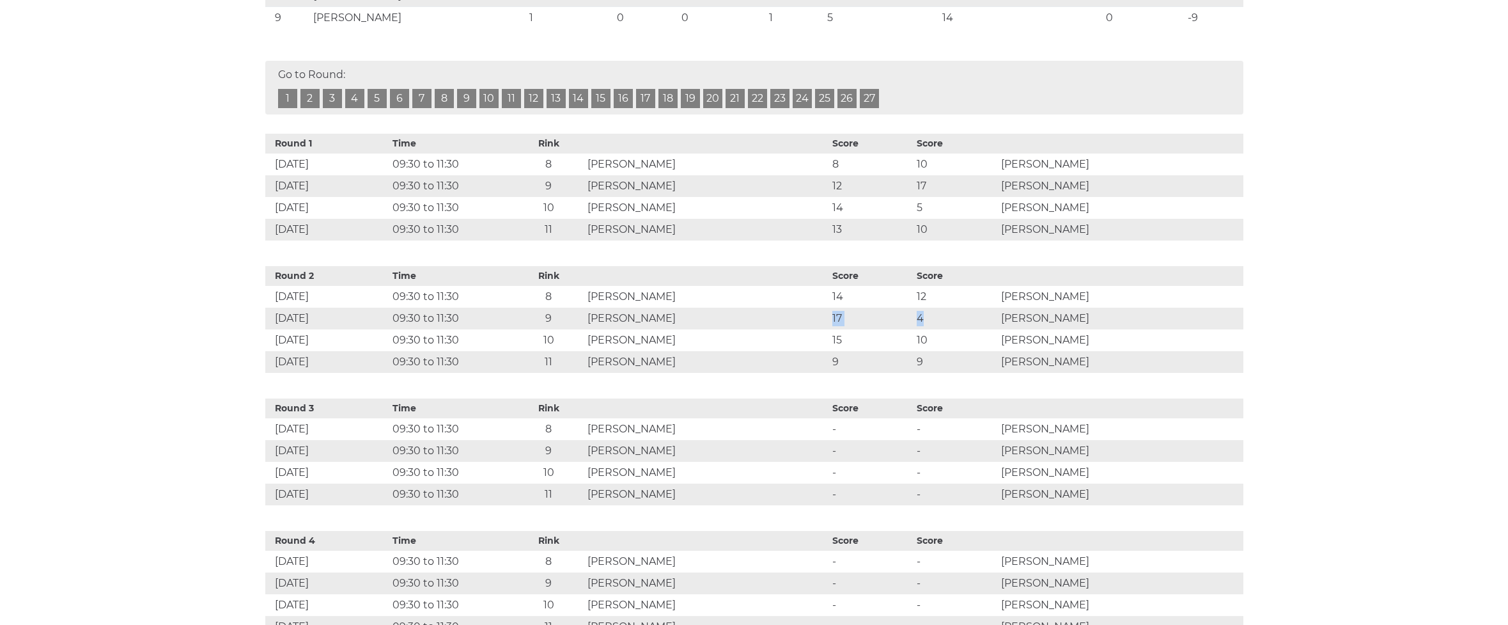
drag, startPoint x: 838, startPoint y: 317, endPoint x: 958, endPoint y: 317, distance: 120.2
click at [958, 317] on tr "[DATE] 09:30 to 11:30 9 [PERSON_NAME] 17 4 [PERSON_NAME]" at bounding box center [754, 319] width 978 height 22
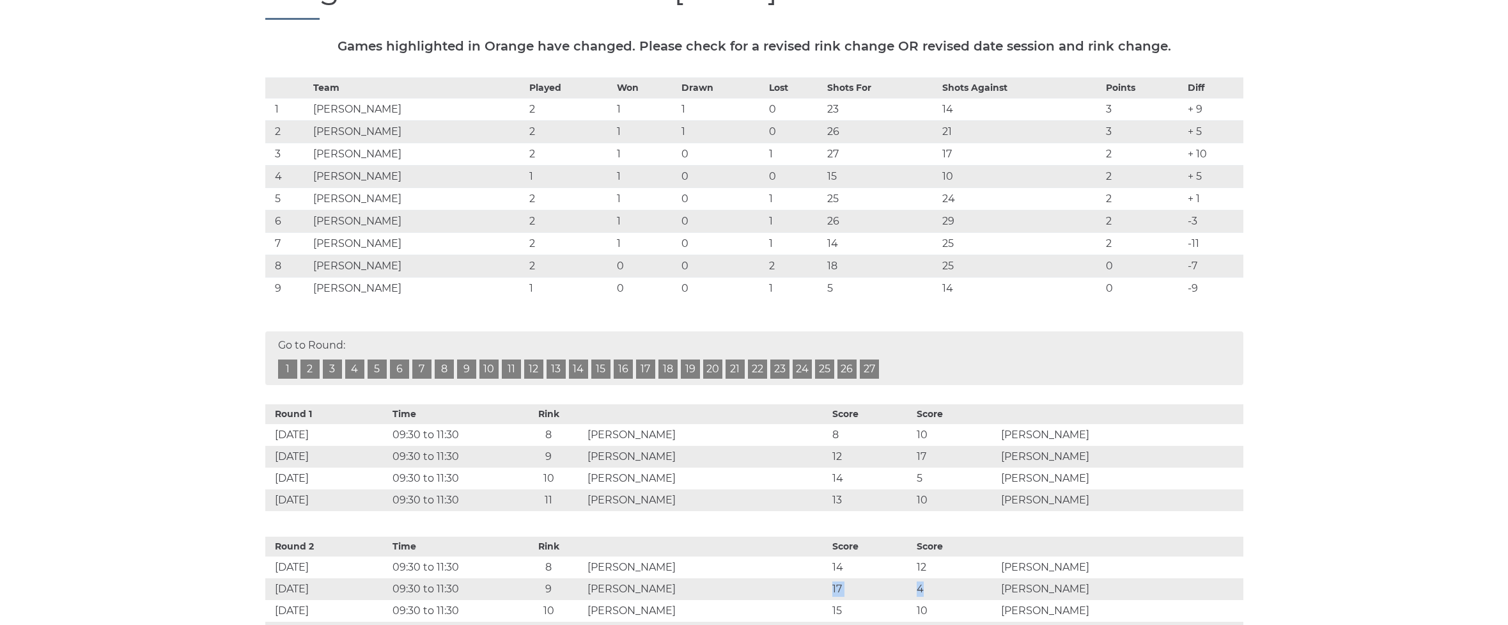
scroll to position [0, 0]
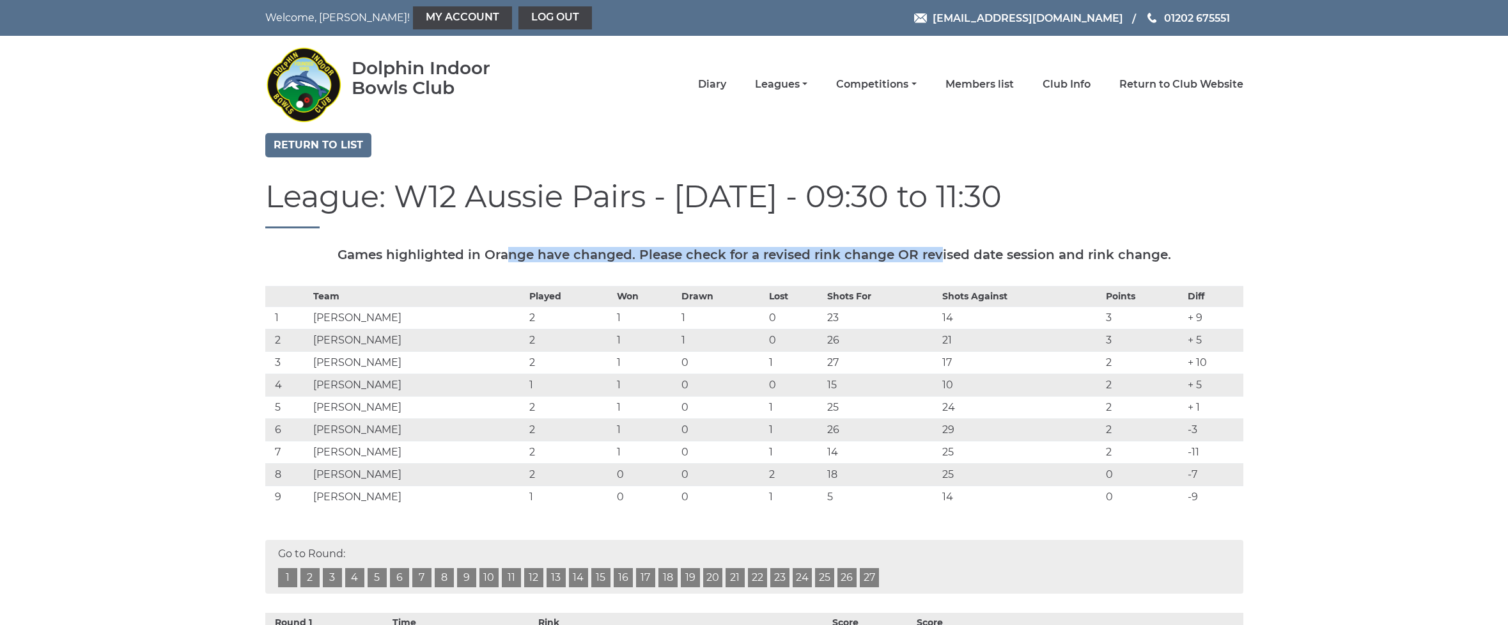
drag, startPoint x: 581, startPoint y: 254, endPoint x: 914, endPoint y: 250, distance: 332.5
click at [914, 250] on h5 "Games highlighted in Orange have changed. Please check for a revised rink chang…" at bounding box center [754, 254] width 978 height 14
click at [1091, 84] on link "Club Info" at bounding box center [1067, 86] width 48 height 14
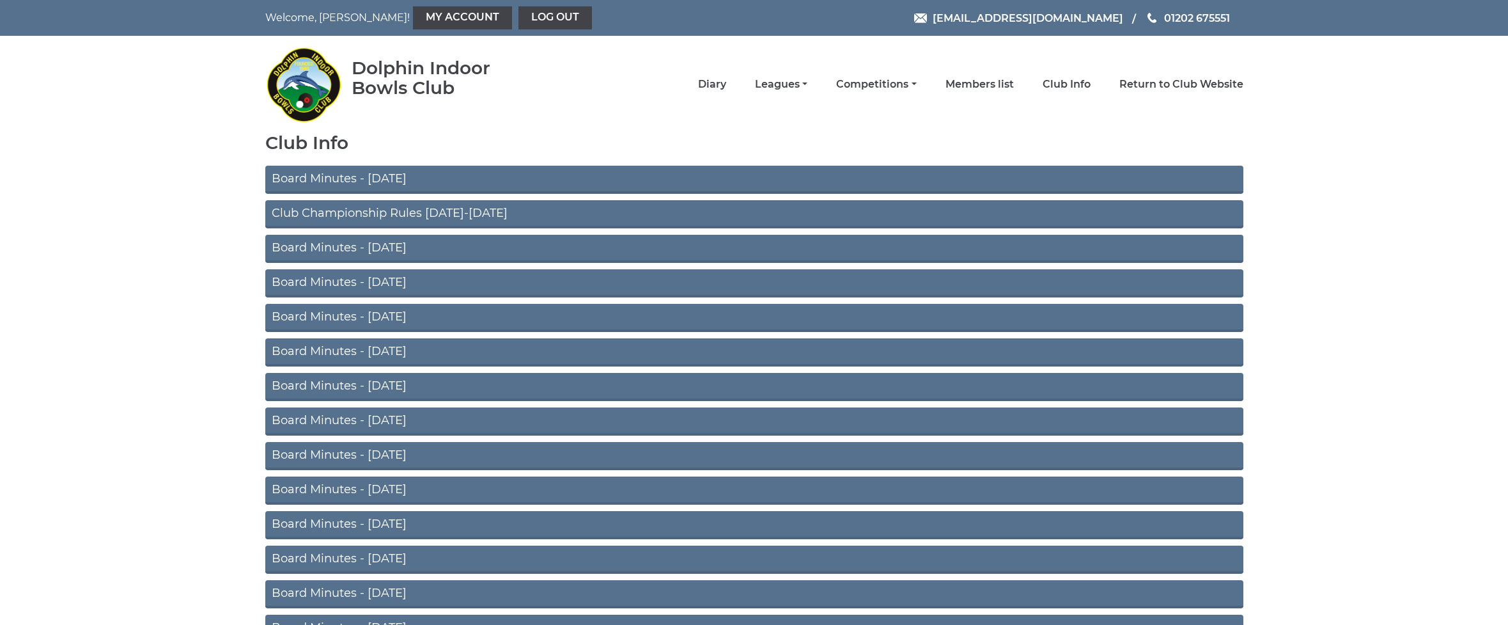
click at [376, 208] on link "Club Championship Rules 2025-2026" at bounding box center [754, 214] width 978 height 28
click at [346, 177] on link "Board Minutes - August 2025" at bounding box center [754, 180] width 978 height 28
click at [1070, 81] on link "Club Info" at bounding box center [1067, 86] width 48 height 14
click at [808, 83] on link "Leagues" at bounding box center [781, 86] width 52 height 14
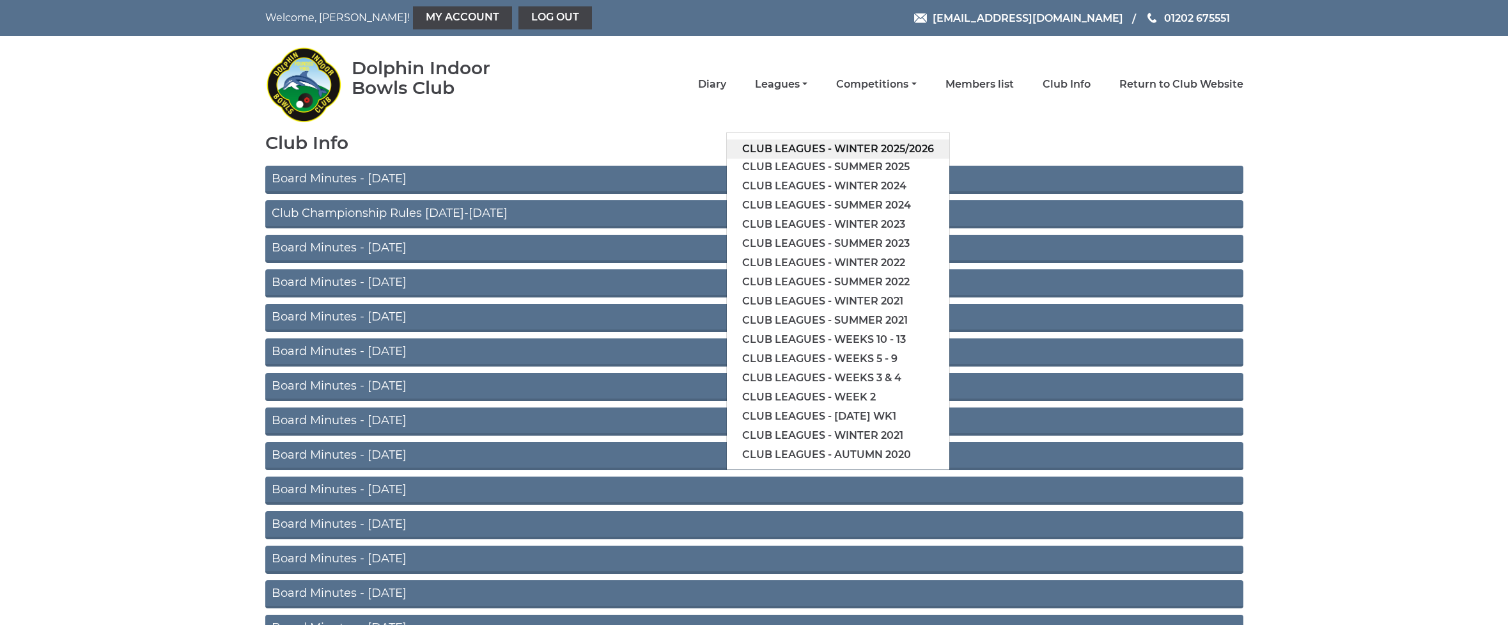
click at [849, 148] on link "Club leagues - Winter 2025/2026" at bounding box center [838, 148] width 223 height 19
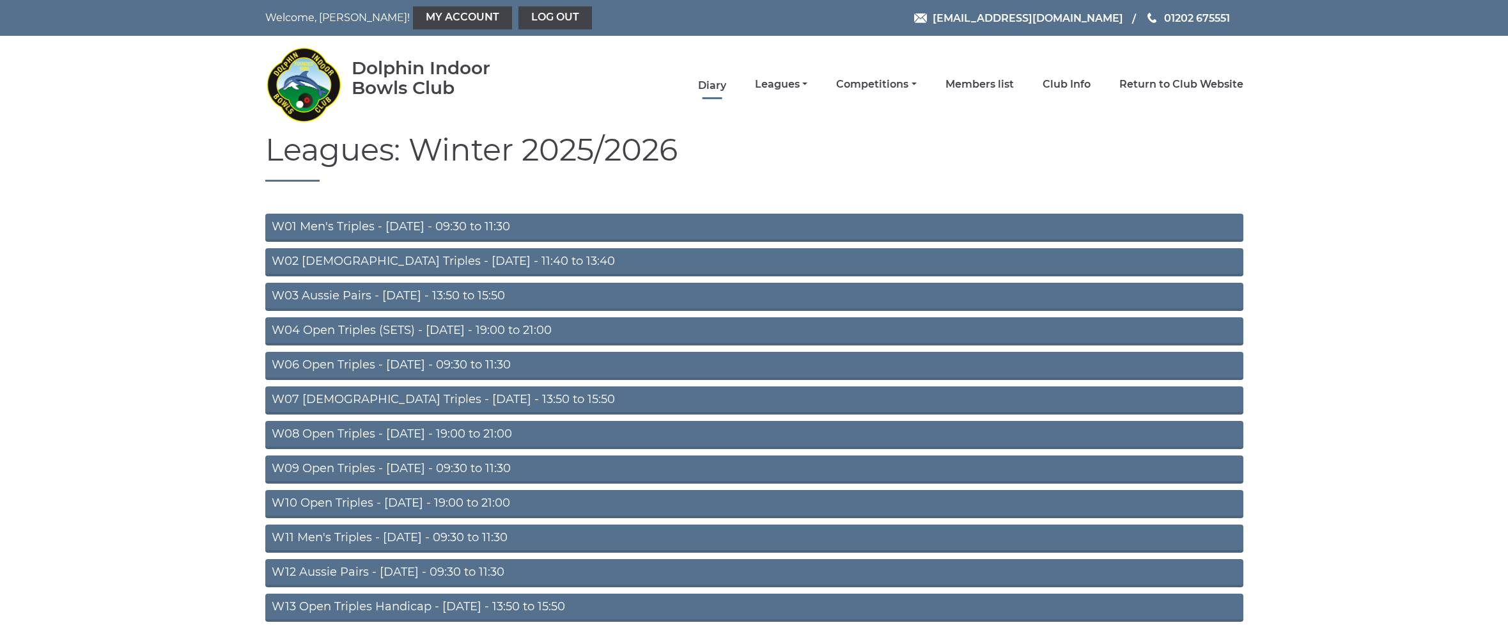
click at [726, 84] on link "Diary" at bounding box center [712, 86] width 28 height 14
